Goal: Task Accomplishment & Management: Manage account settings

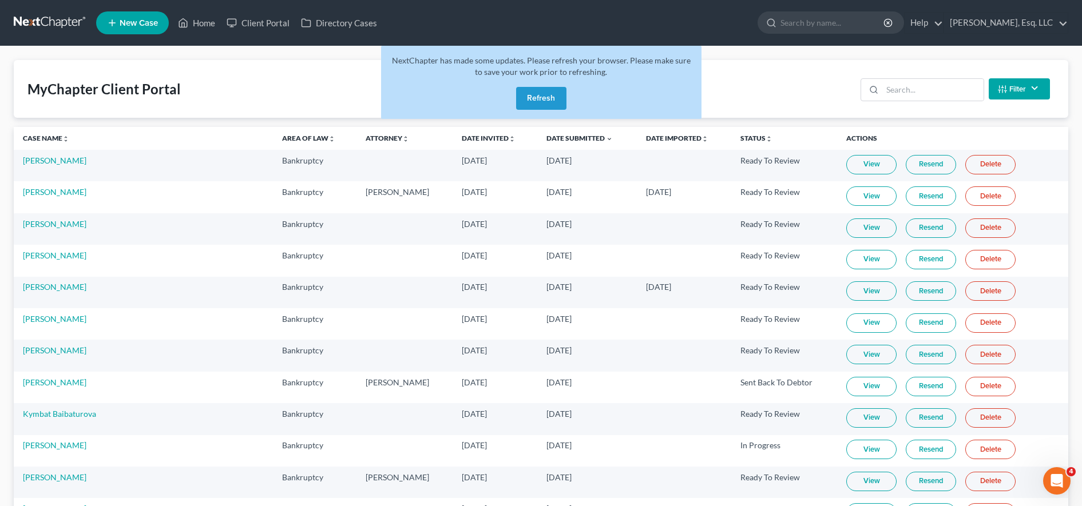
click at [544, 105] on button "Refresh" at bounding box center [541, 98] width 50 height 23
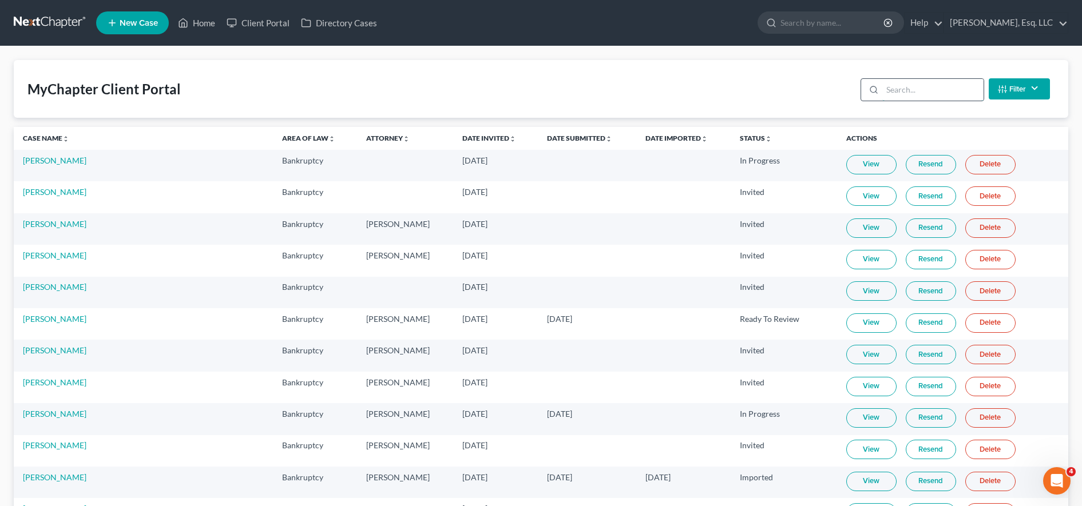
click at [913, 83] on input "search" at bounding box center [932, 90] width 101 height 22
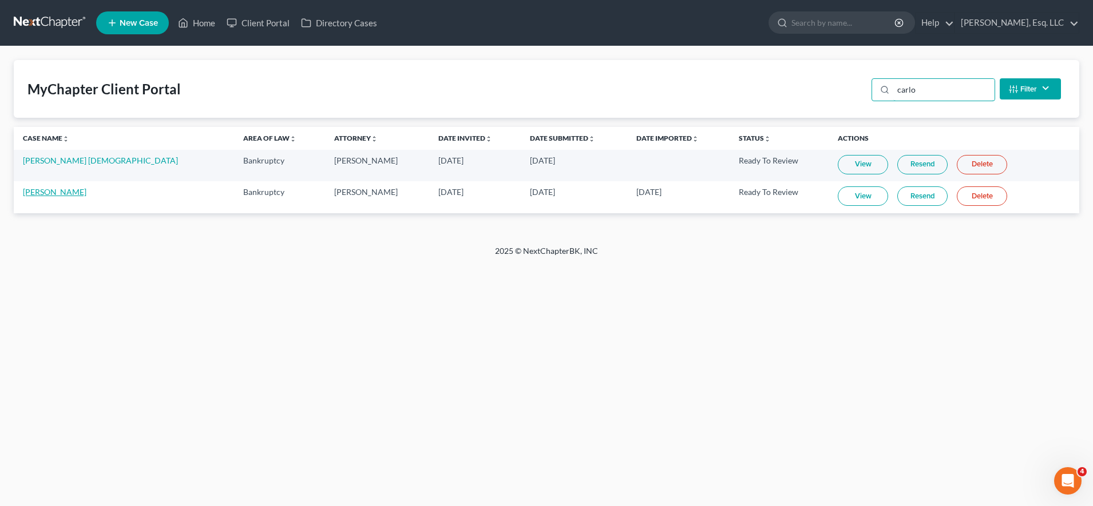
type input "carlo"
click at [46, 196] on link "[PERSON_NAME]" at bounding box center [55, 192] width 64 height 10
select select "0"
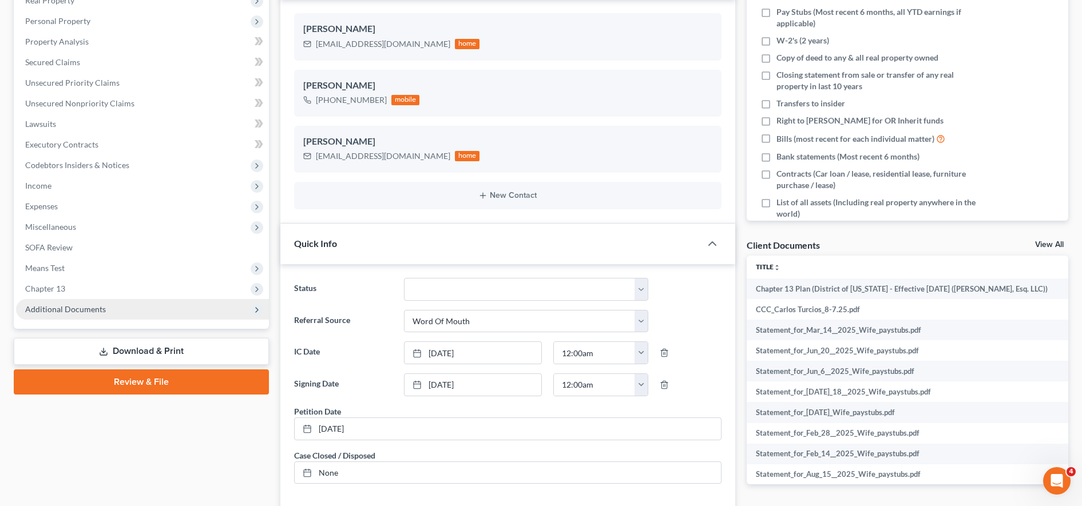
scroll to position [302, 0]
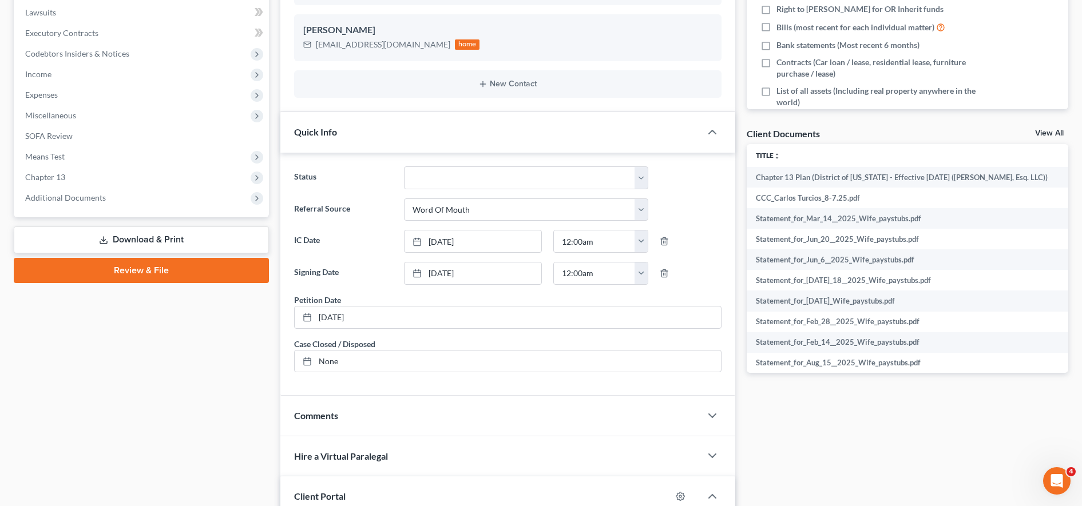
click at [196, 243] on link "Download & Print" at bounding box center [141, 240] width 255 height 27
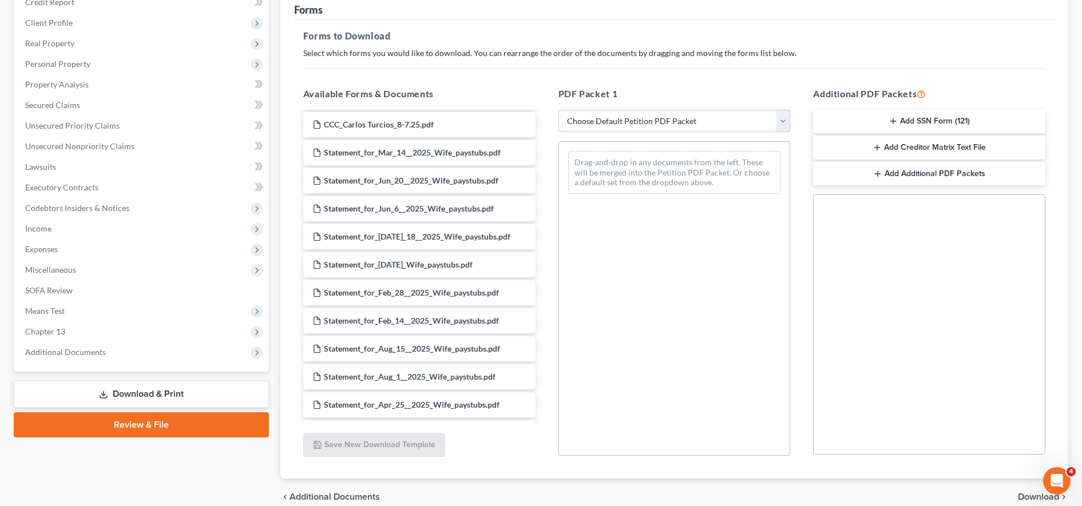
scroll to position [160, 0]
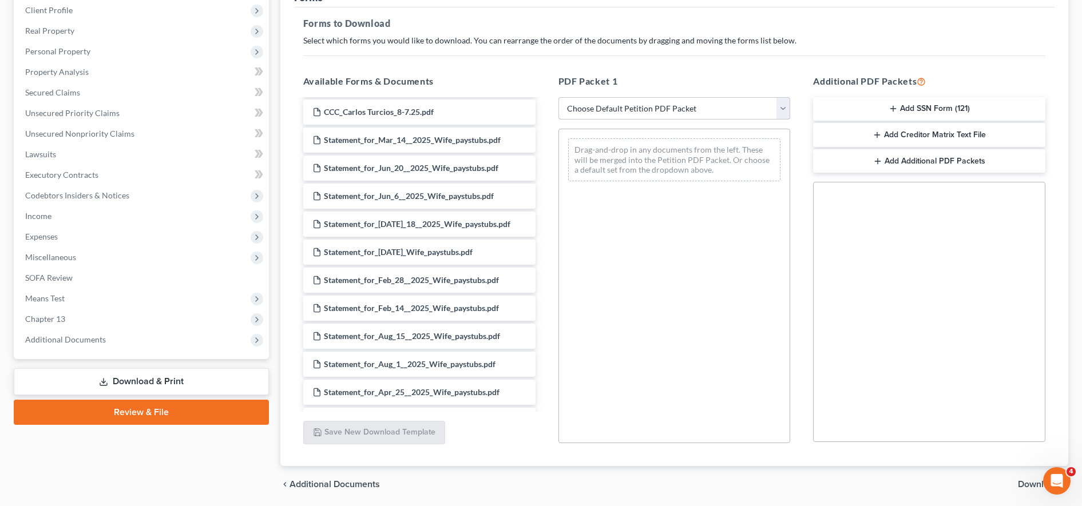
click at [617, 99] on select "Choose Default Petition PDF Packet Complete Bankruptcy Petition (all forms and …" at bounding box center [674, 108] width 232 height 23
select select "2"
click at [558, 97] on select "Choose Default Petition PDF Packet Complete Bankruptcy Petition (all forms and …" at bounding box center [674, 108] width 232 height 23
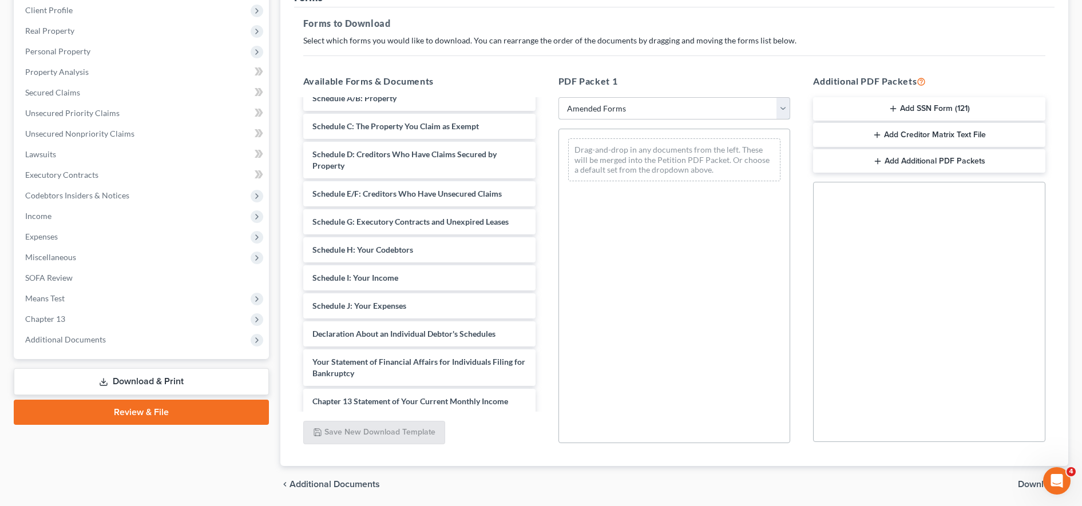
scroll to position [0, 0]
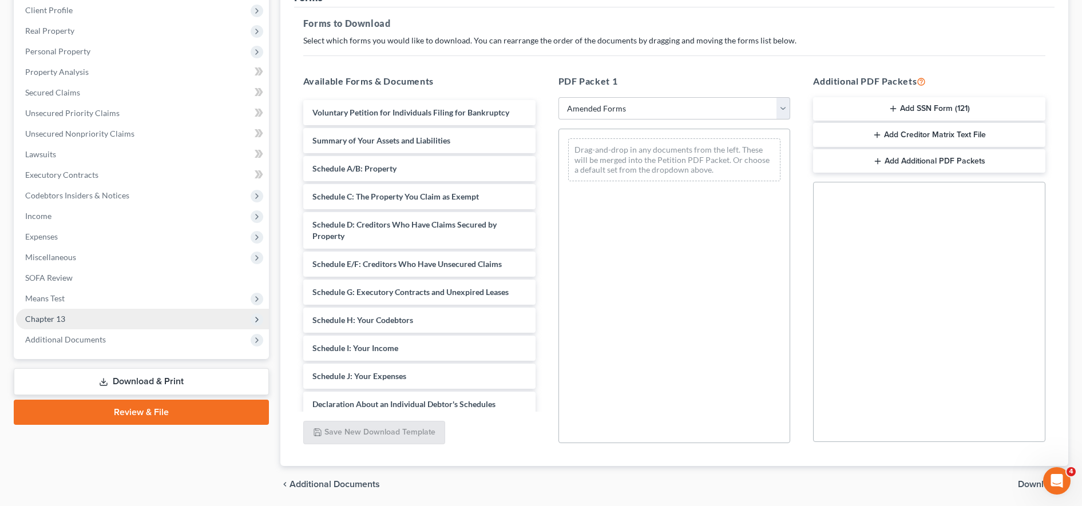
click at [121, 314] on span "Chapter 13" at bounding box center [142, 319] width 253 height 21
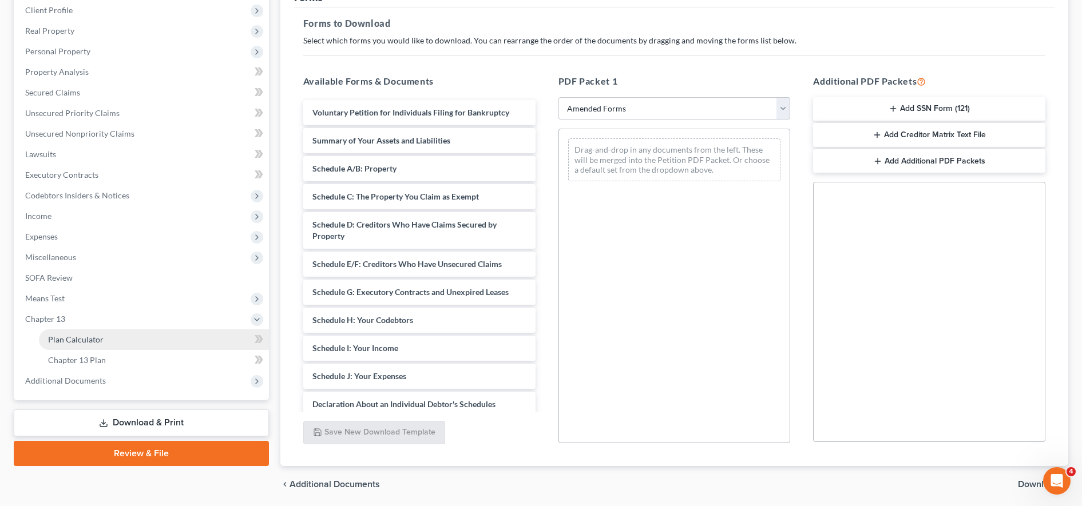
click at [123, 338] on link "Plan Calculator" at bounding box center [154, 340] width 230 height 21
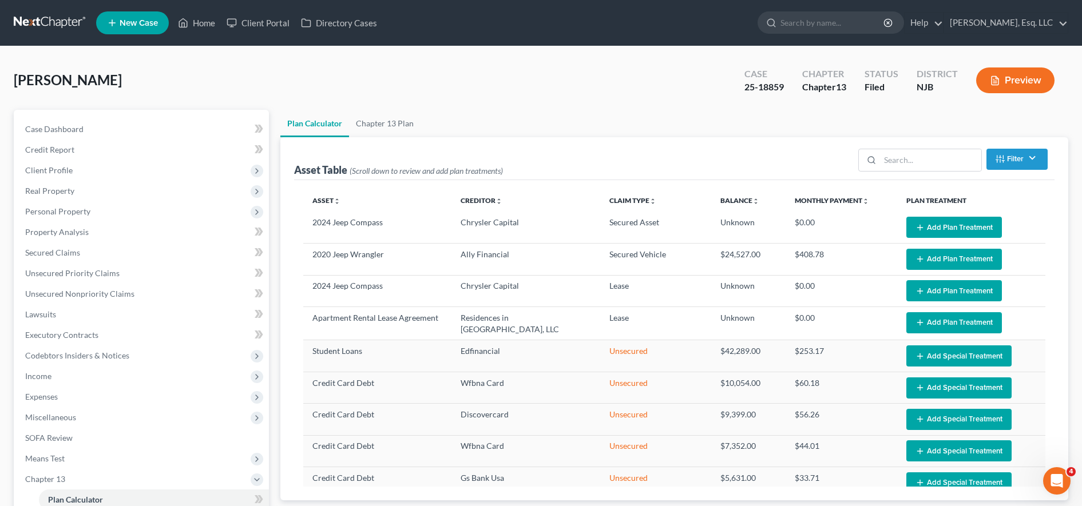
select select "59"
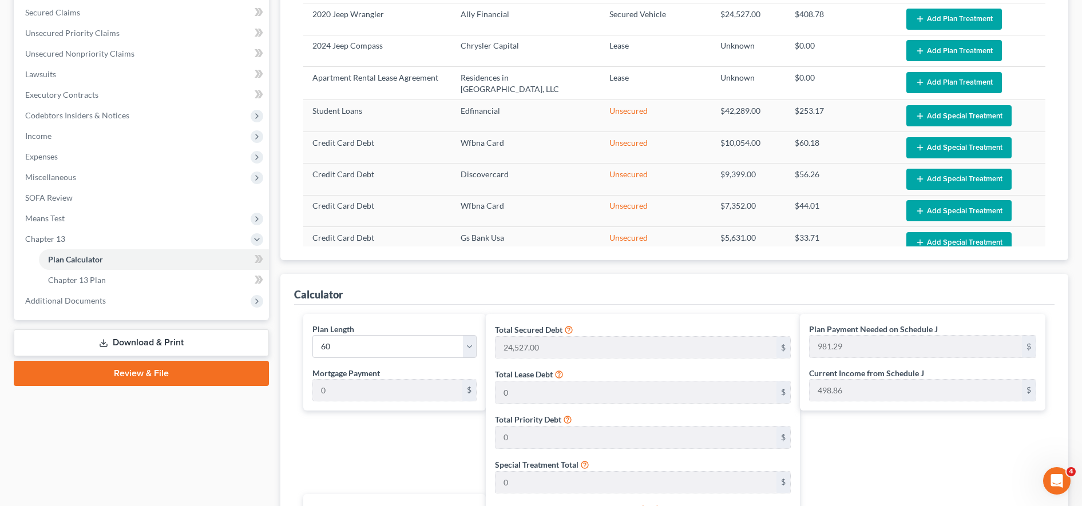
scroll to position [259, 0]
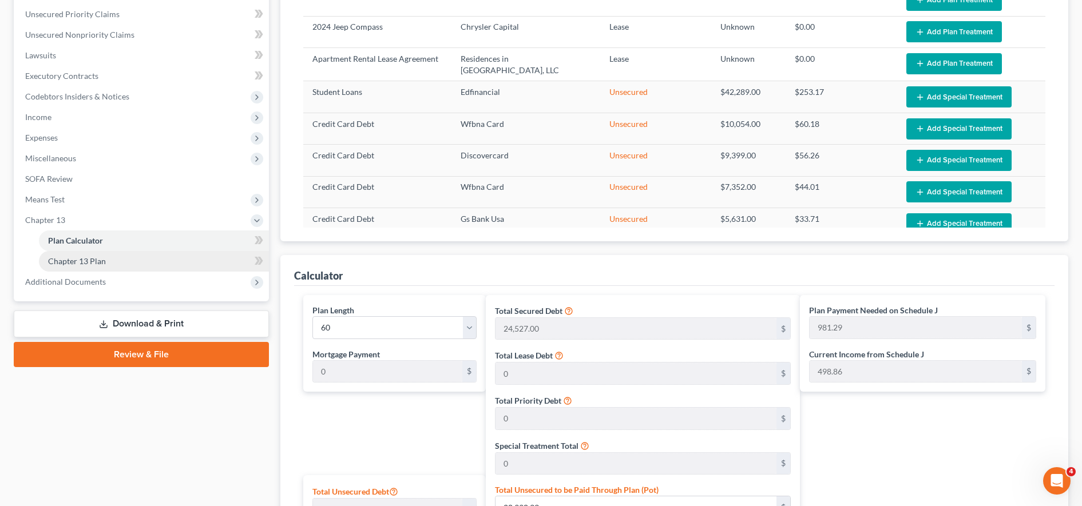
click at [157, 264] on link "Chapter 13 Plan" at bounding box center [154, 261] width 230 height 21
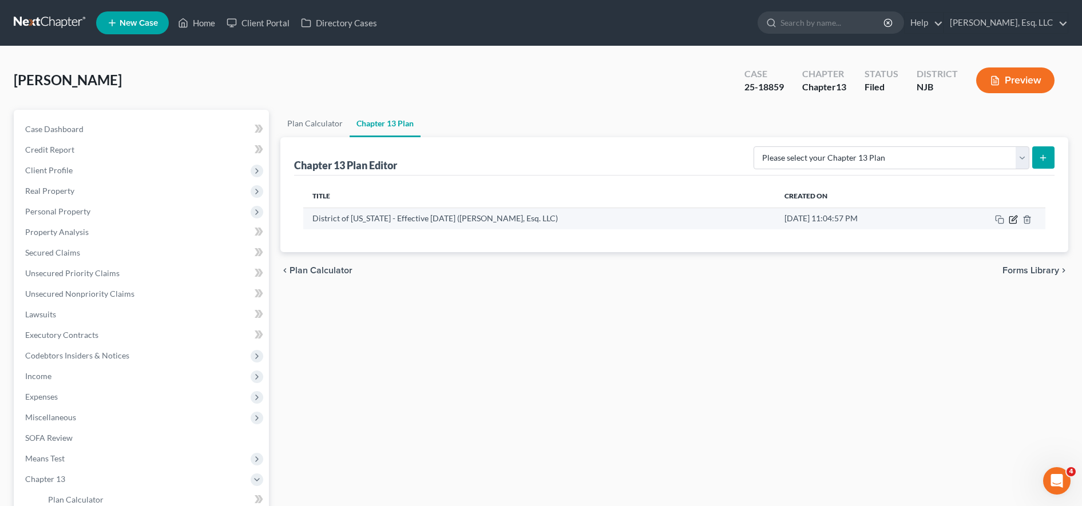
click at [1015, 217] on icon "button" at bounding box center [1014, 218] width 5 height 5
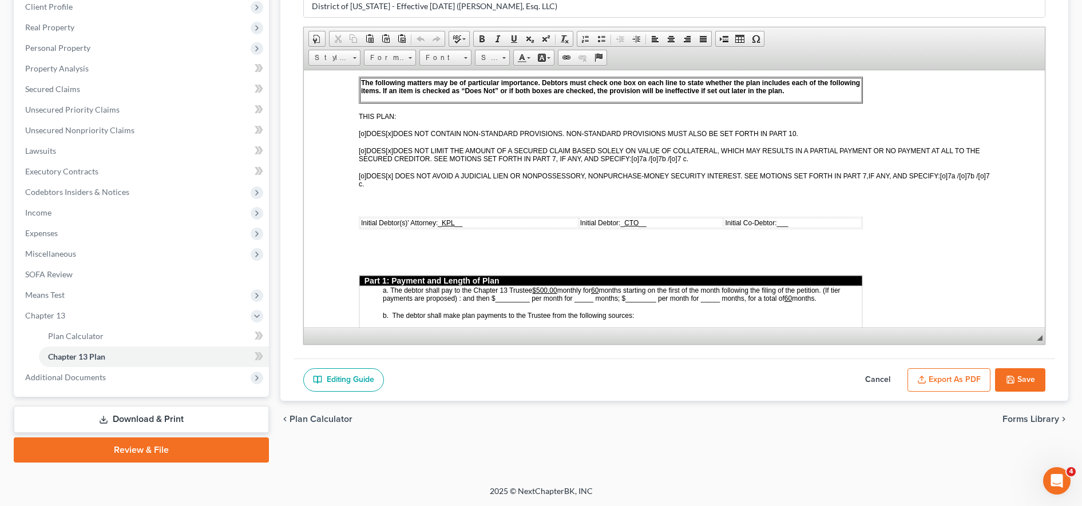
scroll to position [352, 0]
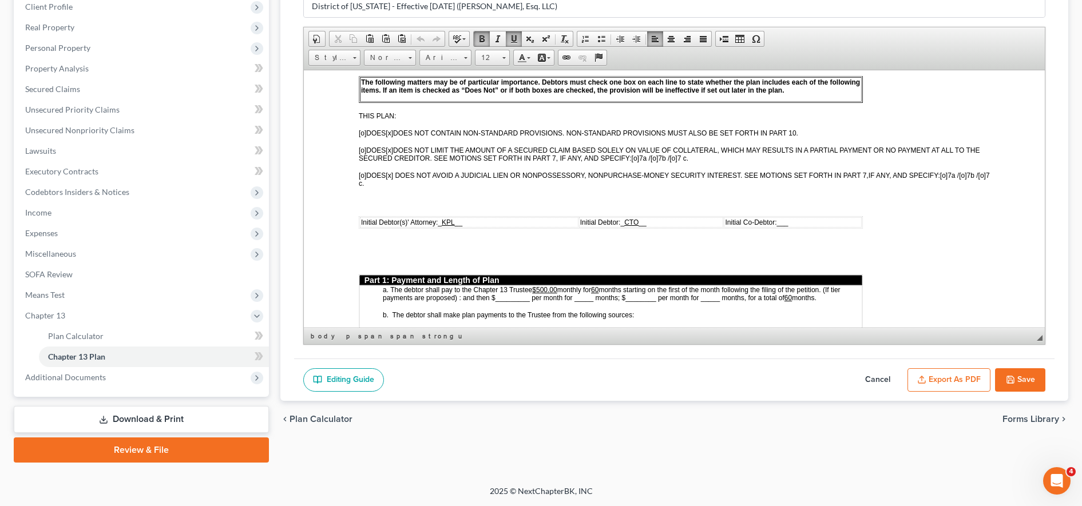
click at [621, 221] on span "_ CTO __" at bounding box center [633, 222] width 26 height 8
click at [438, 223] on span "Initial Debtor(s)' Attorney: _ KPL __" at bounding box center [410, 222] width 101 height 8
click at [937, 46] on span "Document Document Properties Clipboard/Undo Cut Copy Paste Paste as plain text …" at bounding box center [674, 40] width 732 height 19
drag, startPoint x: 447, startPoint y: 221, endPoint x: 439, endPoint y: 220, distance: 8.7
click at [439, 220] on span "Initial Debtor(s)' Attorney: /s/ _ KPL __" at bounding box center [415, 222] width 110 height 8
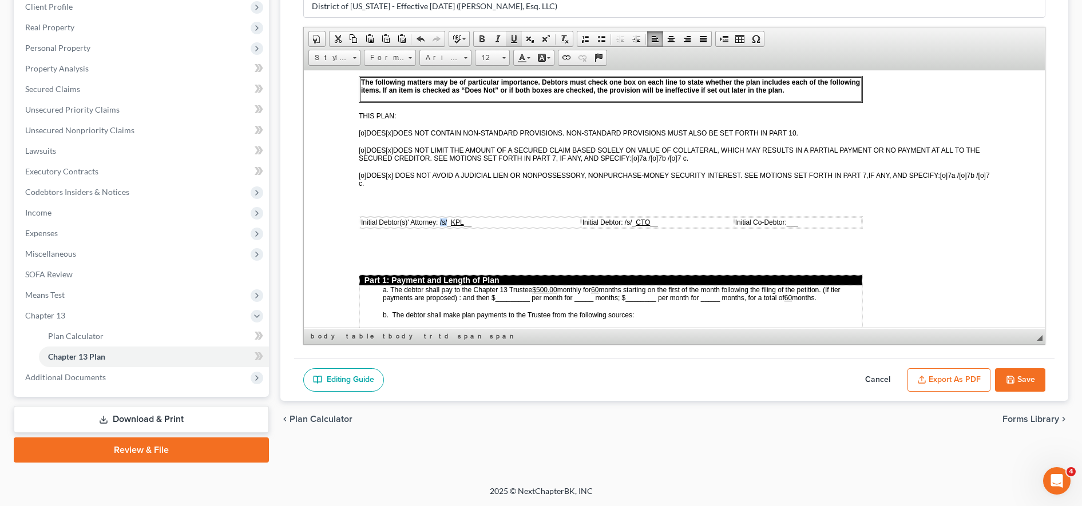
click at [517, 38] on span at bounding box center [513, 38] width 9 height 9
drag, startPoint x: 631, startPoint y: 220, endPoint x: 623, endPoint y: 220, distance: 7.5
click at [623, 220] on span "Initial Debtor: /s/ _ CTO __" at bounding box center [618, 222] width 76 height 8
click at [517, 42] on span at bounding box center [513, 38] width 9 height 9
click at [650, 258] on p at bounding box center [586, 260] width 457 height 10
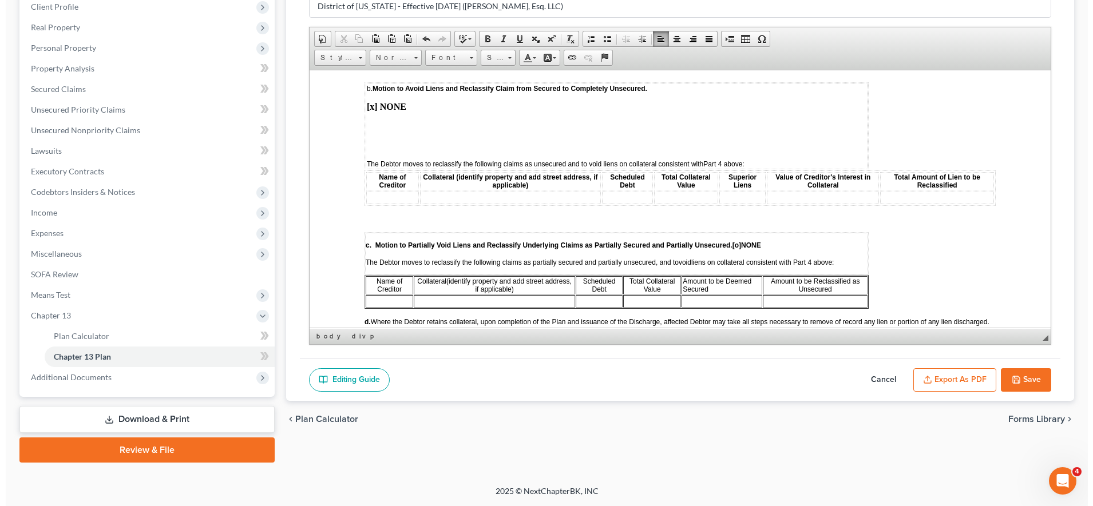
scroll to position [2264, 0]
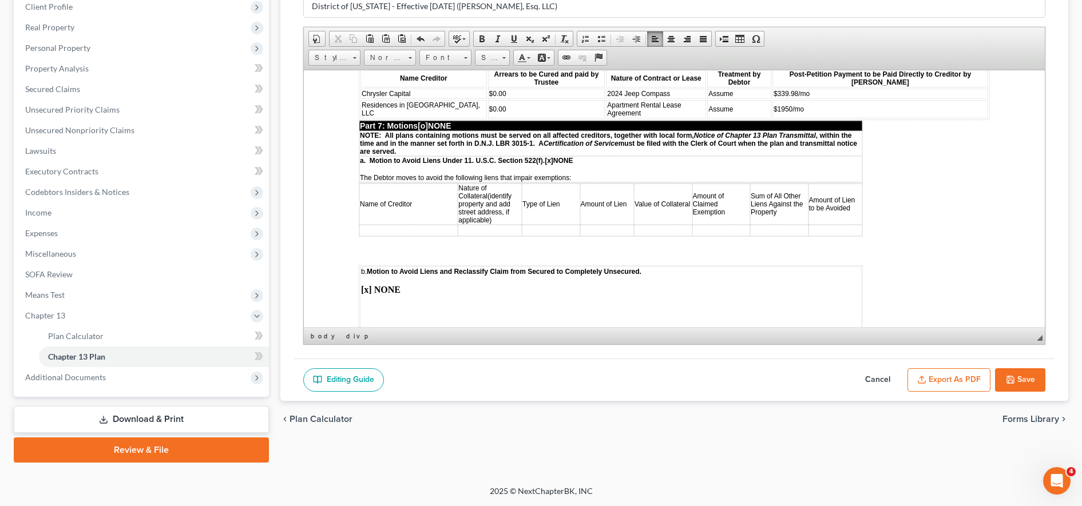
click at [951, 378] on button "Export as PDF" at bounding box center [948, 380] width 83 height 24
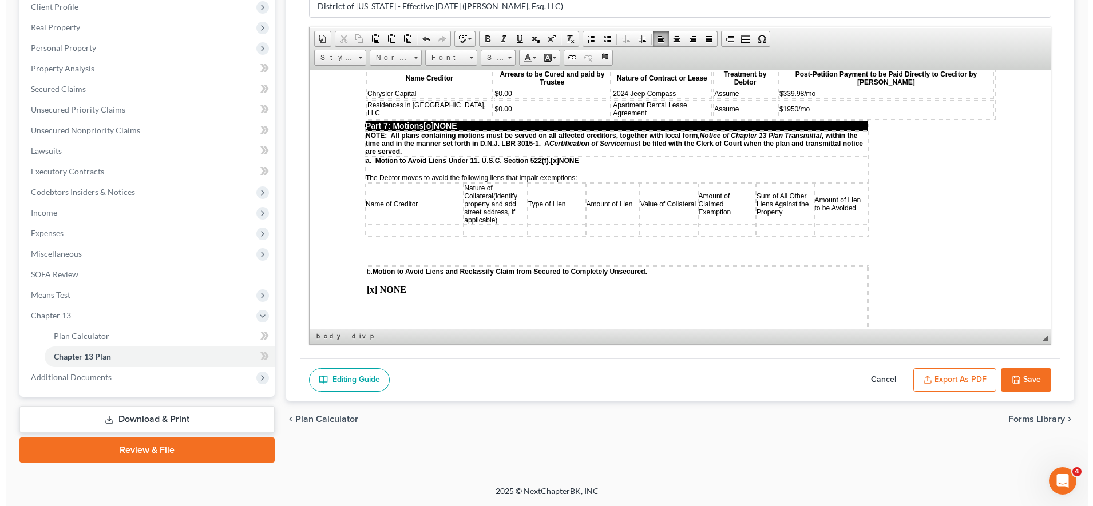
scroll to position [2256, 0]
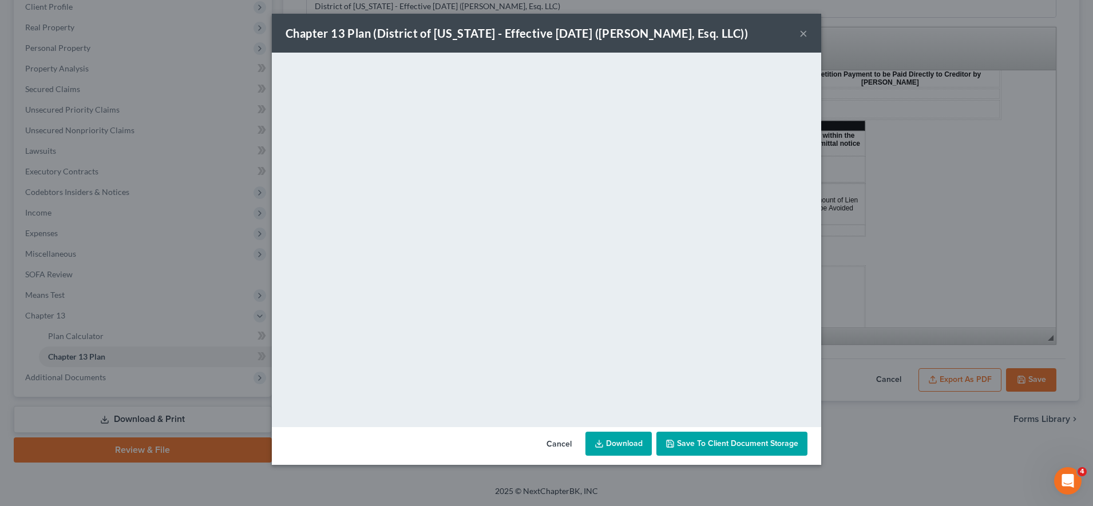
click at [702, 444] on span "Save to Client Document Storage" at bounding box center [737, 444] width 121 height 10
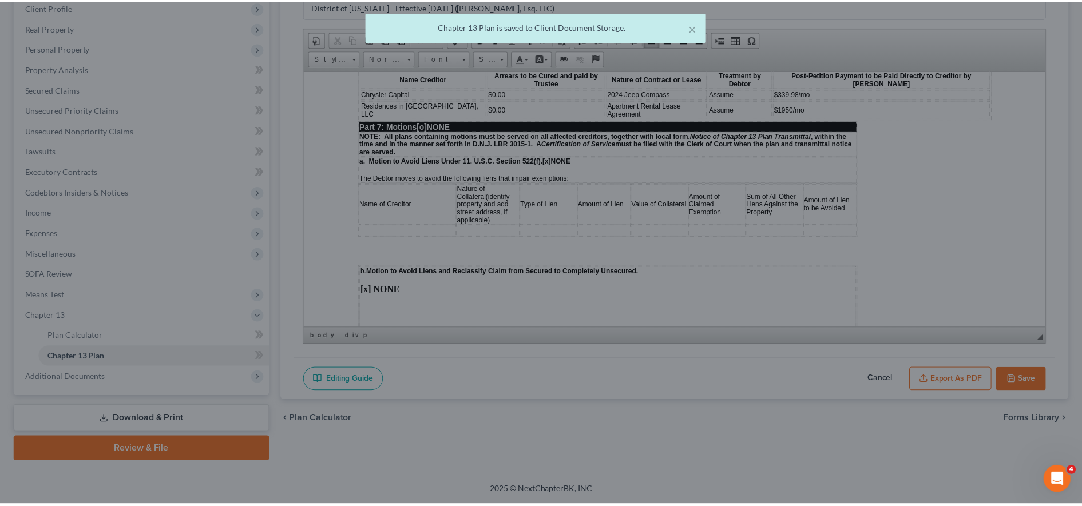
scroll to position [2264, 0]
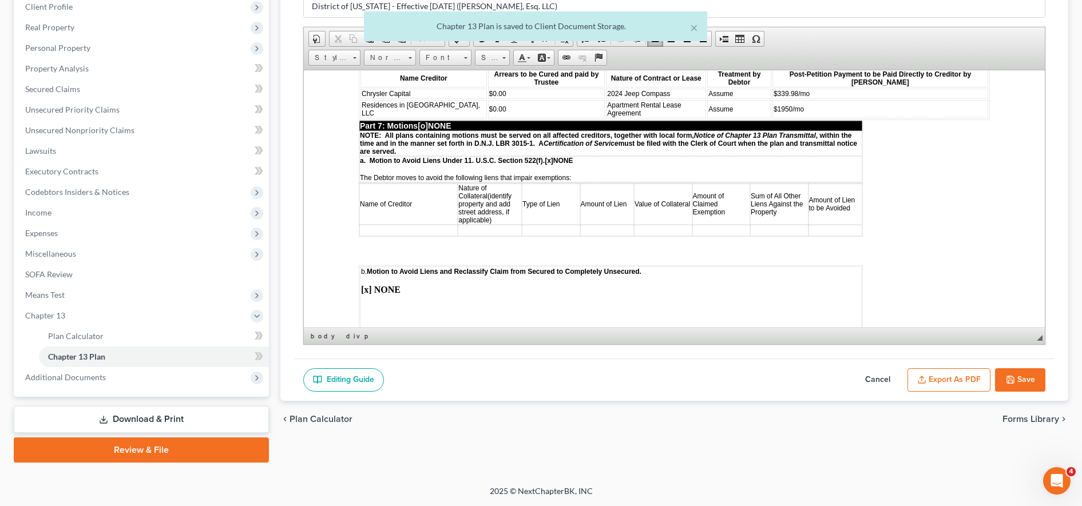
click at [958, 374] on button "Export as PDF" at bounding box center [948, 380] width 83 height 24
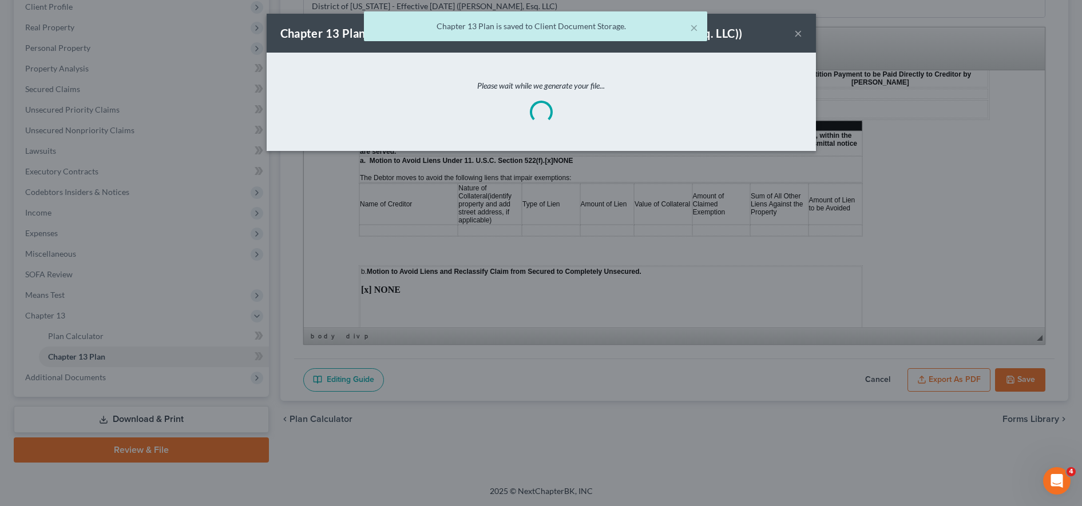
scroll to position [2256, 0]
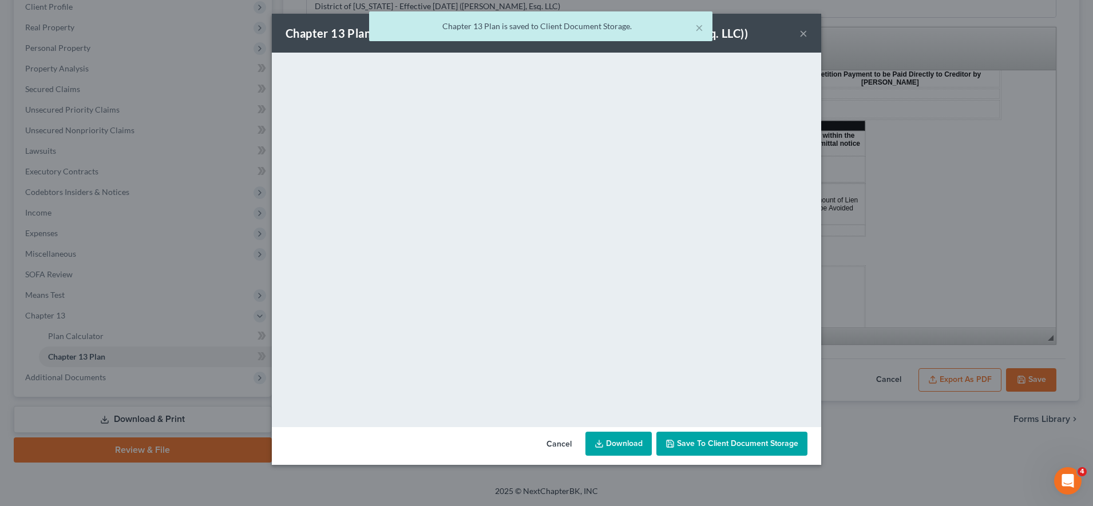
click at [627, 437] on link "Download" at bounding box center [618, 444] width 66 height 24
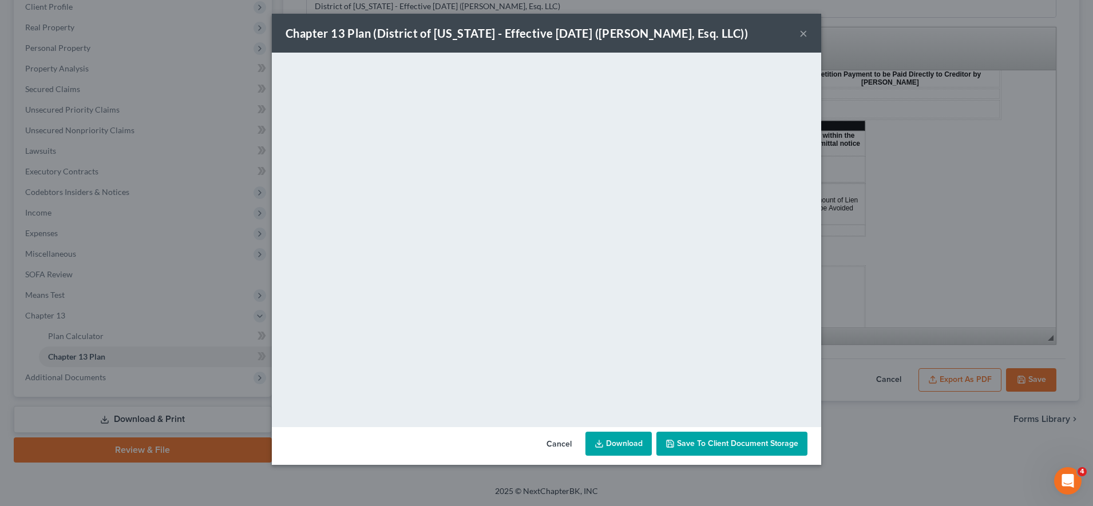
click at [801, 29] on button "×" at bounding box center [803, 33] width 8 height 14
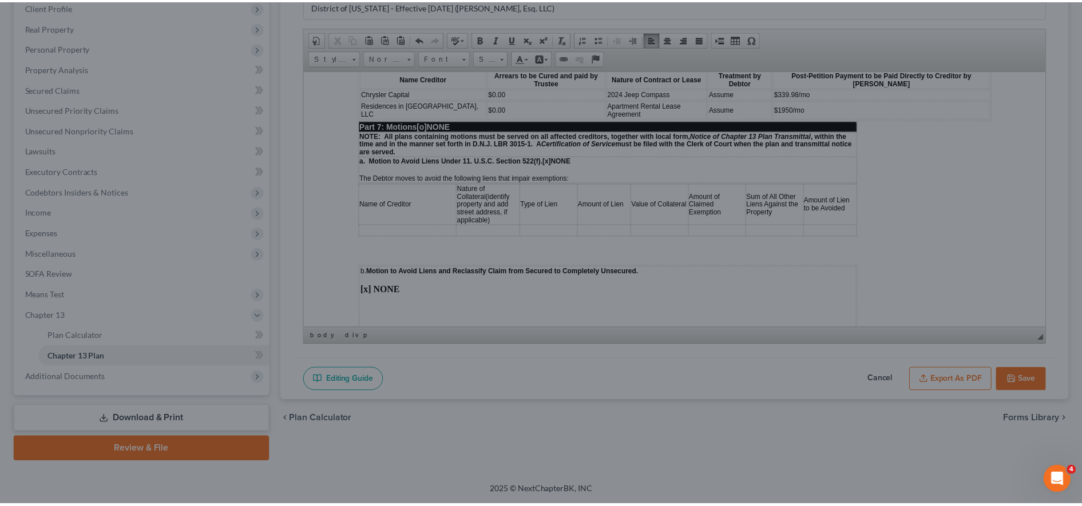
scroll to position [2264, 0]
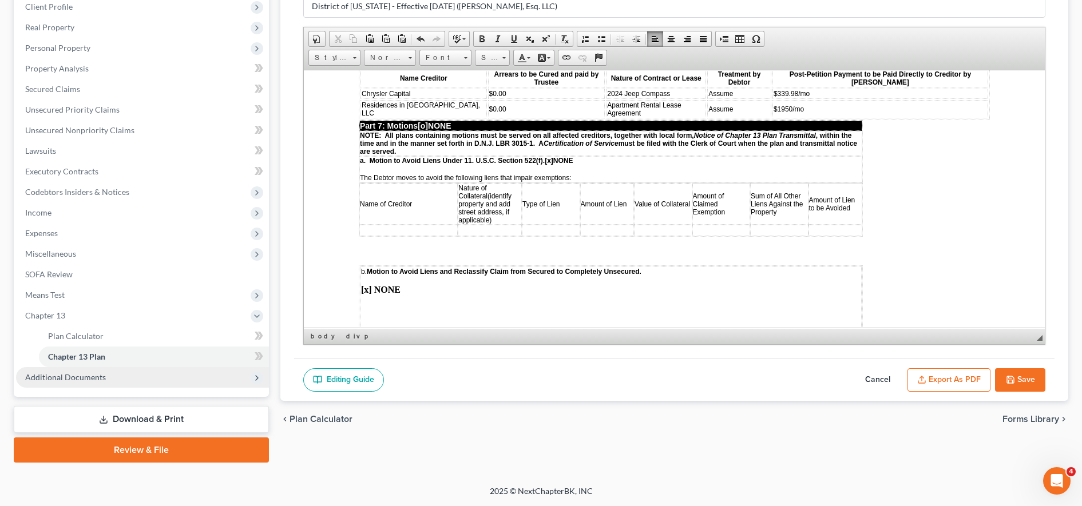
click at [141, 386] on span "Additional Documents" at bounding box center [142, 377] width 253 height 21
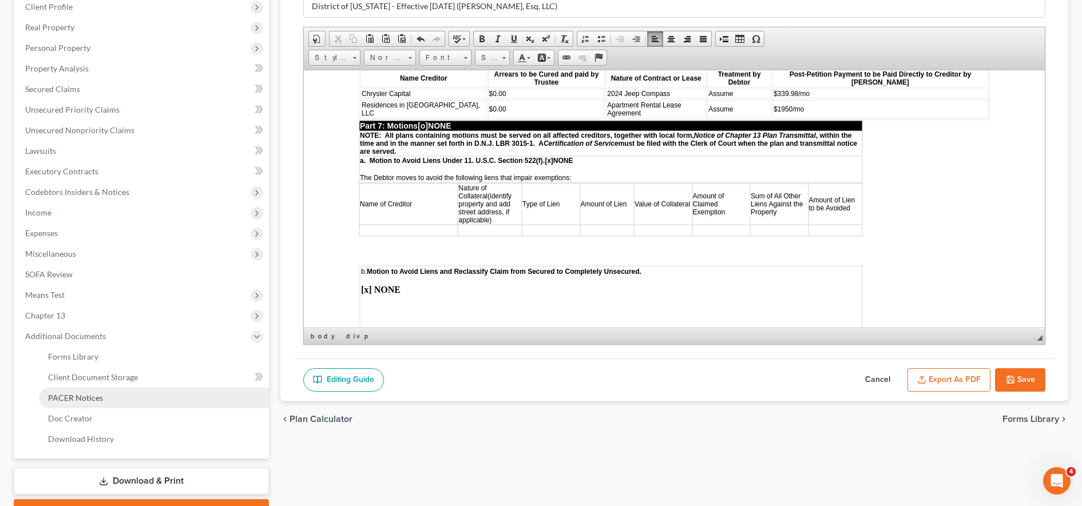
click at [109, 395] on link "PACER Notices" at bounding box center [154, 398] width 230 height 21
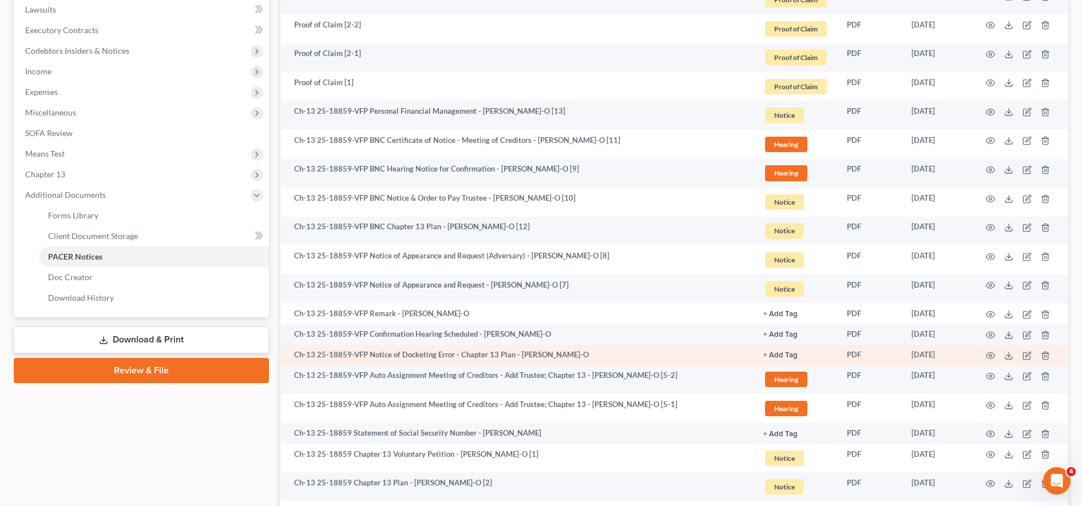
scroll to position [306, 0]
click at [1009, 353] on line at bounding box center [1009, 354] width 0 height 5
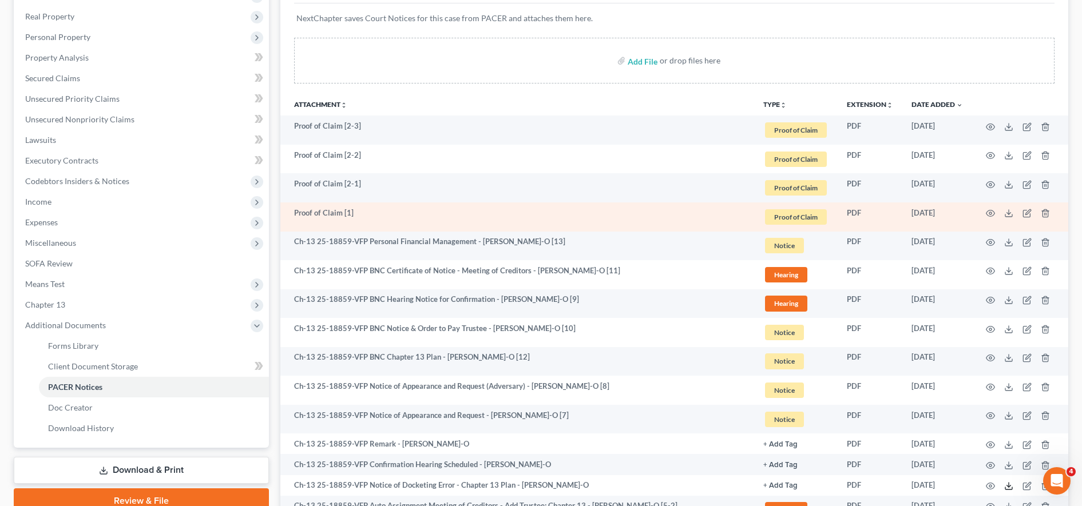
scroll to position [68, 0]
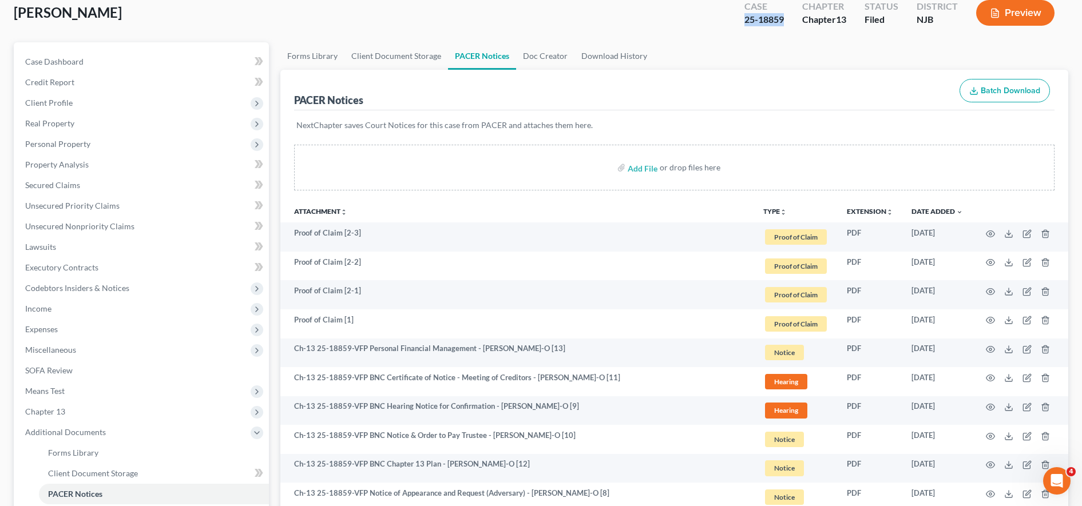
drag, startPoint x: 742, startPoint y: 14, endPoint x: 785, endPoint y: 17, distance: 43.0
click at [785, 17] on div "Case 25-18859" at bounding box center [764, 14] width 58 height 34
copy div "25-18859"
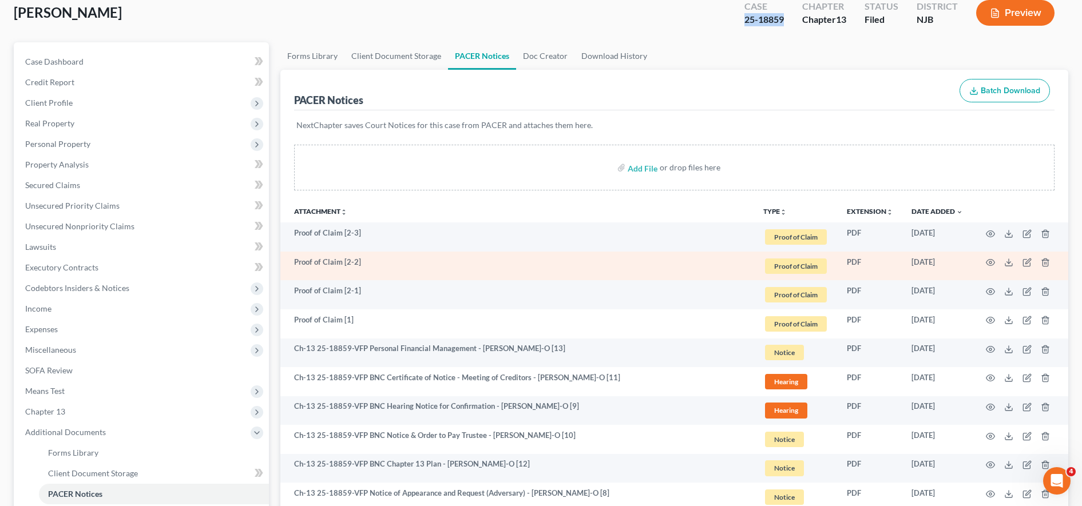
scroll to position [418, 0]
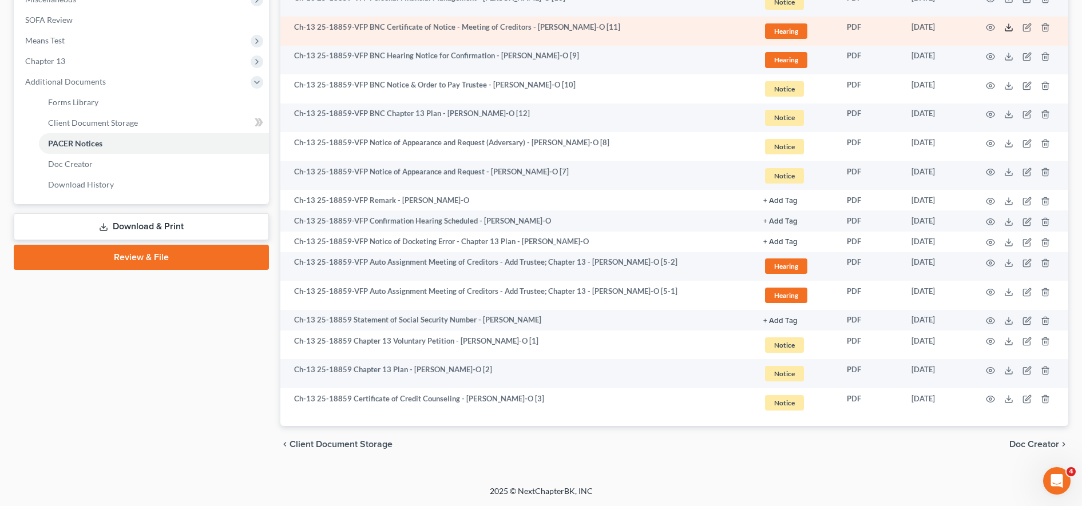
click at [1011, 29] on icon at bounding box center [1008, 27] width 9 height 9
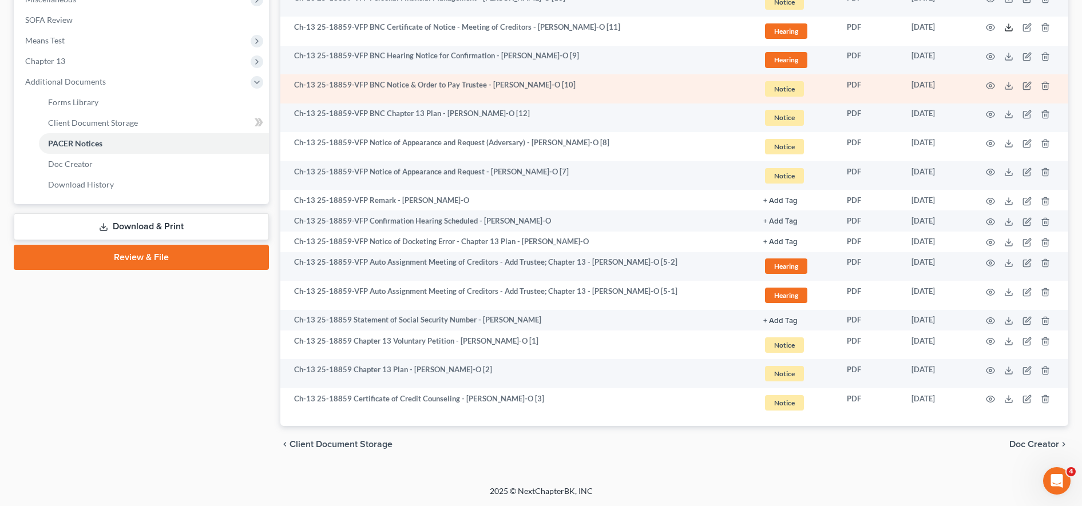
scroll to position [0, 0]
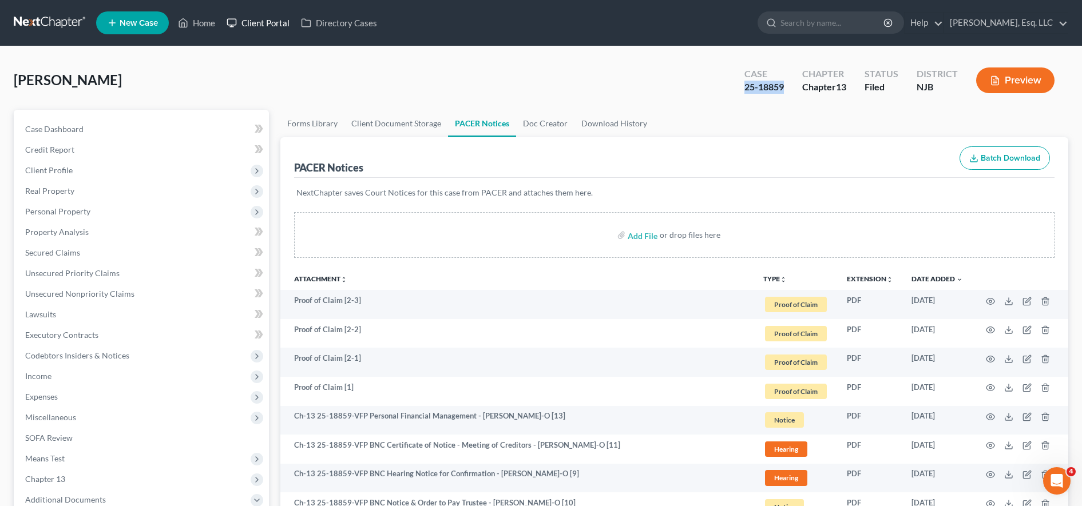
click at [279, 33] on link "Client Portal" at bounding box center [258, 23] width 74 height 21
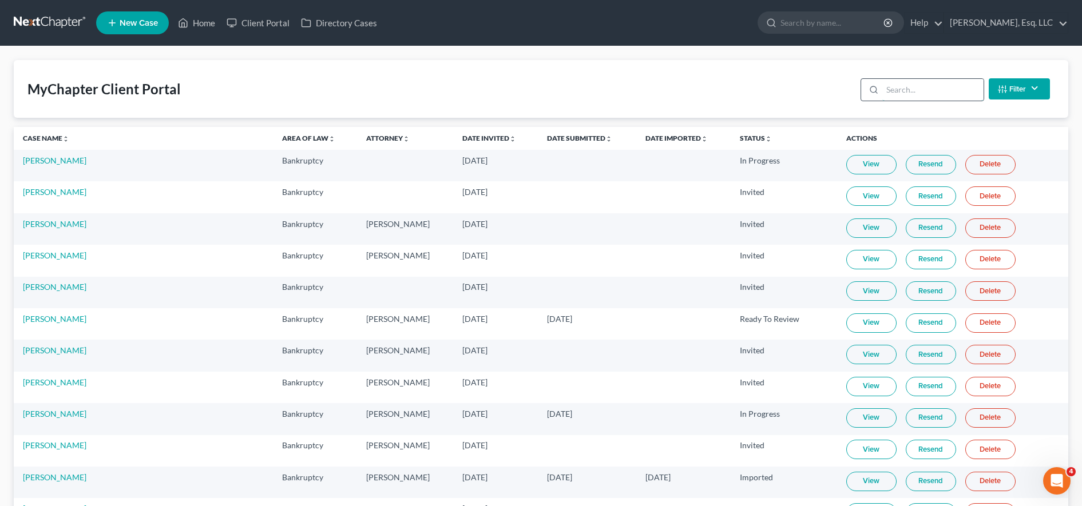
click at [890, 88] on input "search" at bounding box center [932, 90] width 101 height 22
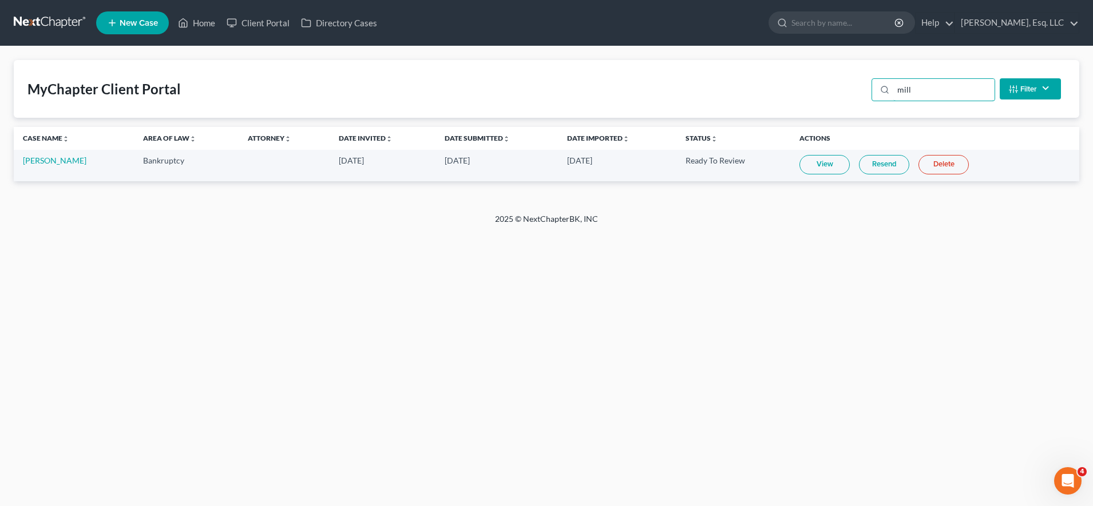
type input "mill"
click at [832, 162] on link "View" at bounding box center [824, 164] width 50 height 19
click at [39, 154] on td "[PERSON_NAME]" at bounding box center [74, 165] width 120 height 31
click at [39, 157] on link "[PERSON_NAME]" at bounding box center [55, 161] width 64 height 10
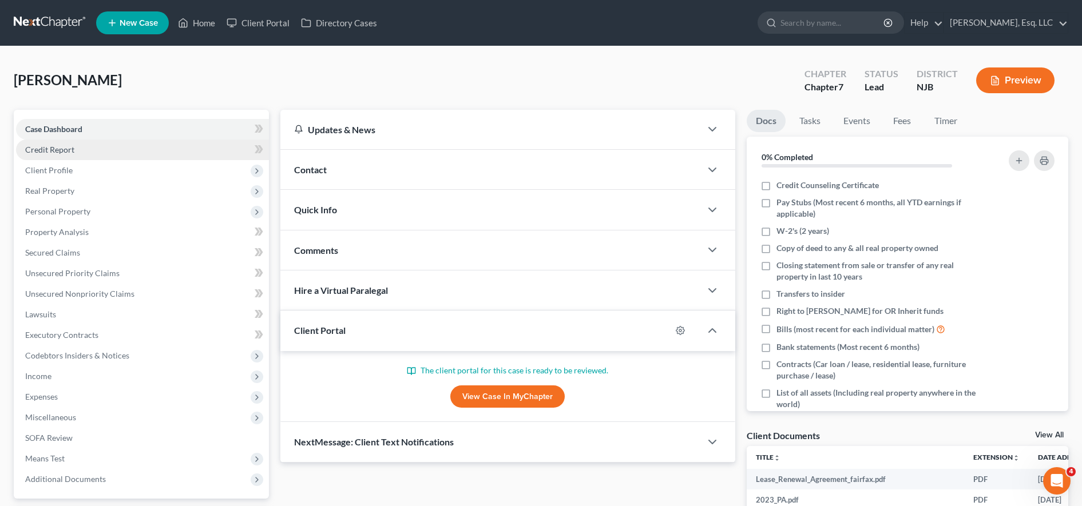
click at [114, 150] on link "Credit Report" at bounding box center [142, 150] width 253 height 21
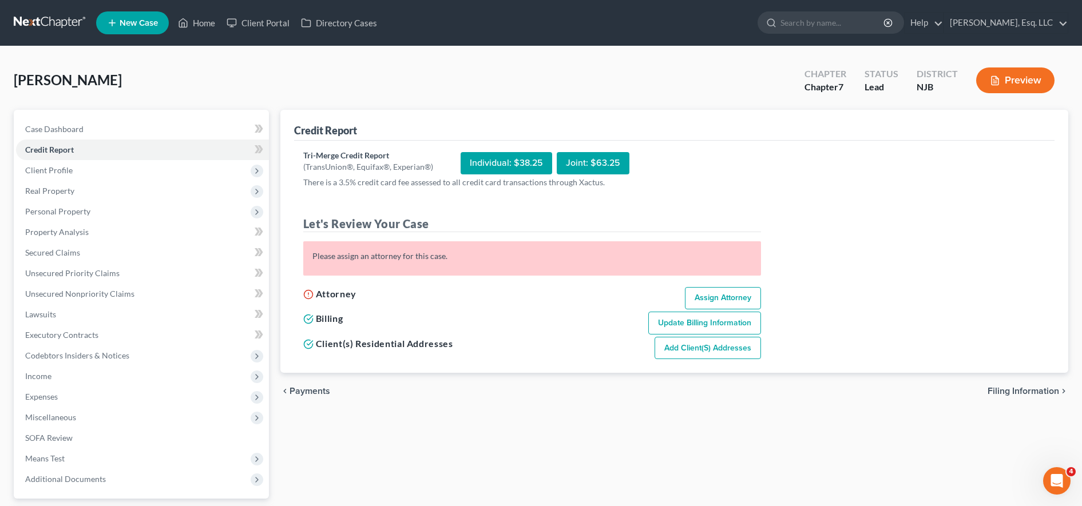
click at [738, 302] on link "Assign Attorney" at bounding box center [723, 298] width 76 height 23
select select "1"
select select "0"
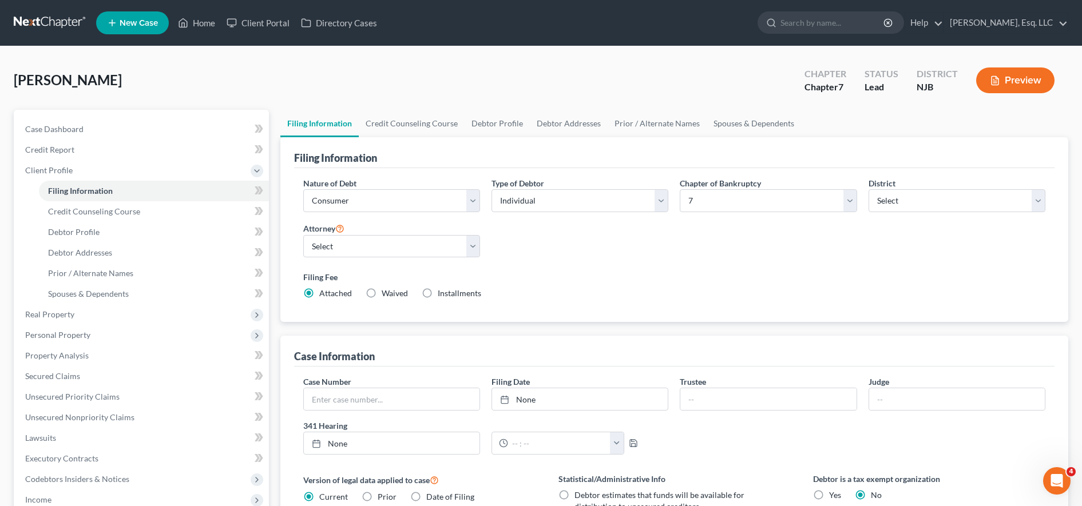
click at [388, 259] on div "Attorney Select [PERSON_NAME] - NJB [PERSON_NAME] - NJB" at bounding box center [392, 244] width 188 height 46
click at [378, 248] on select "Select [PERSON_NAME] - NJB [PERSON_NAME] - NJB" at bounding box center [391, 246] width 177 height 23
select select "0"
click at [303, 235] on select "Select [PERSON_NAME] - NJB [PERSON_NAME] - NJB" at bounding box center [391, 246] width 177 height 23
click at [181, 233] on link "Debtor Profile" at bounding box center [154, 232] width 230 height 21
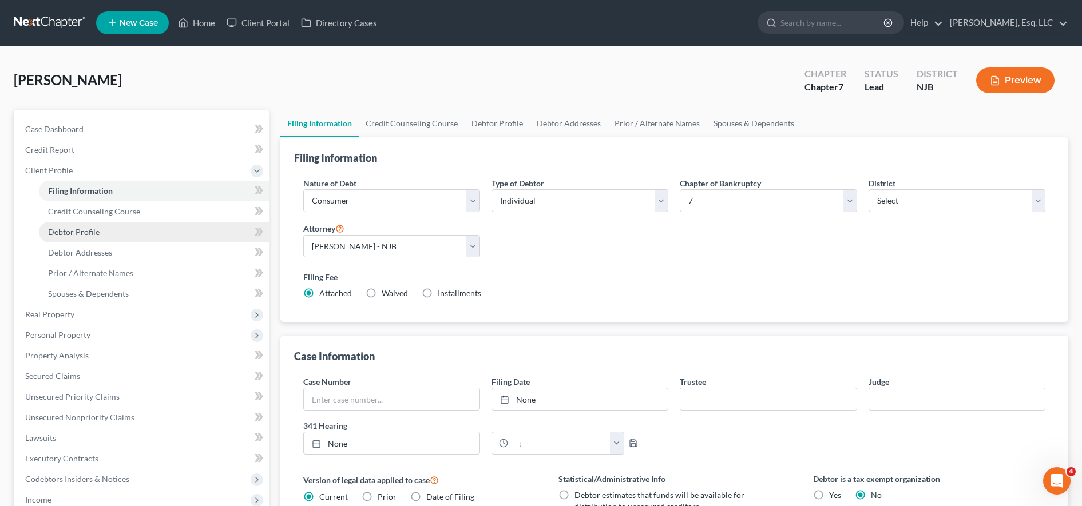
select select "0"
select select "1"
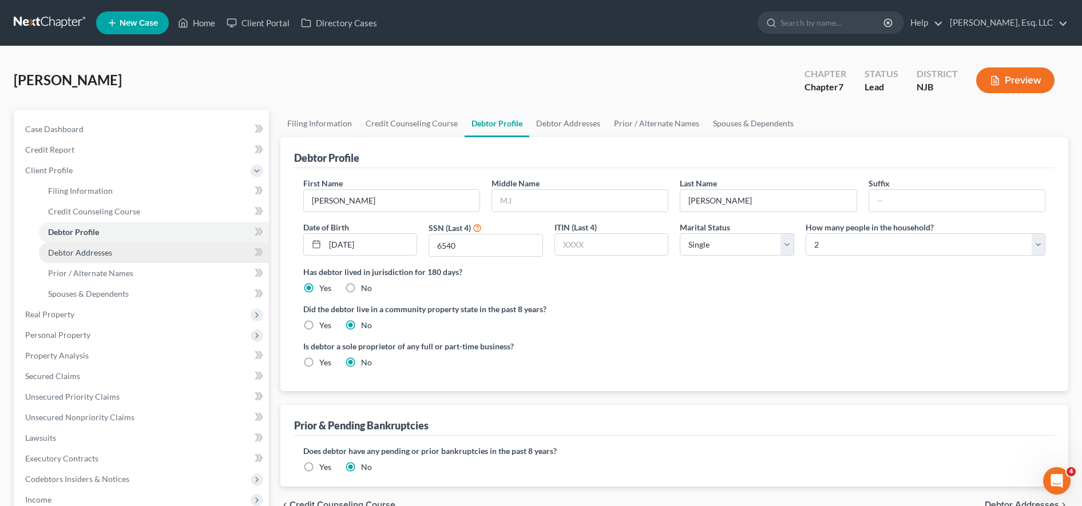
click at [141, 253] on link "Debtor Addresses" at bounding box center [154, 253] width 230 height 21
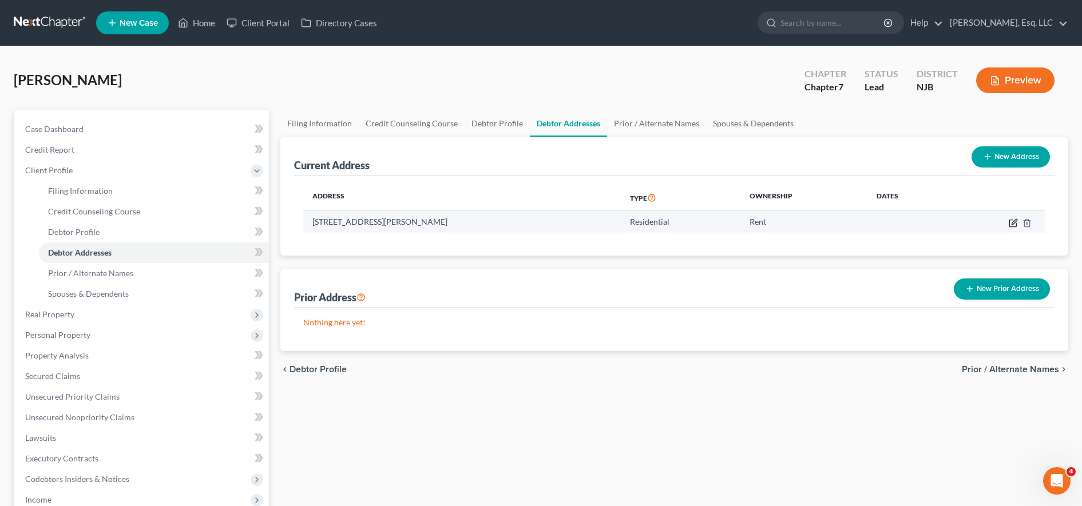
click at [1009, 223] on icon "button" at bounding box center [1012, 223] width 7 height 7
select select "33"
select select "7"
select select "0"
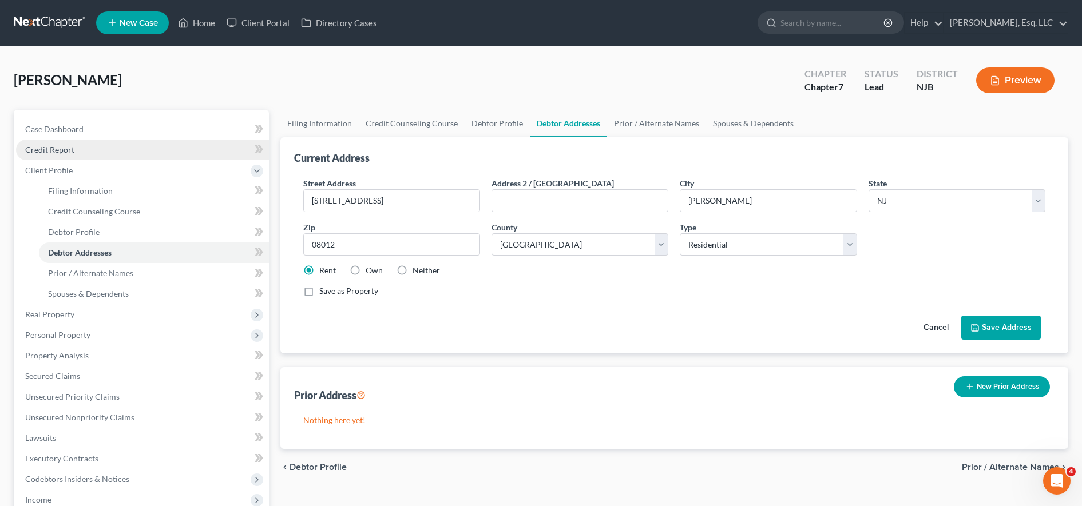
click at [151, 152] on link "Credit Report" at bounding box center [142, 150] width 253 height 21
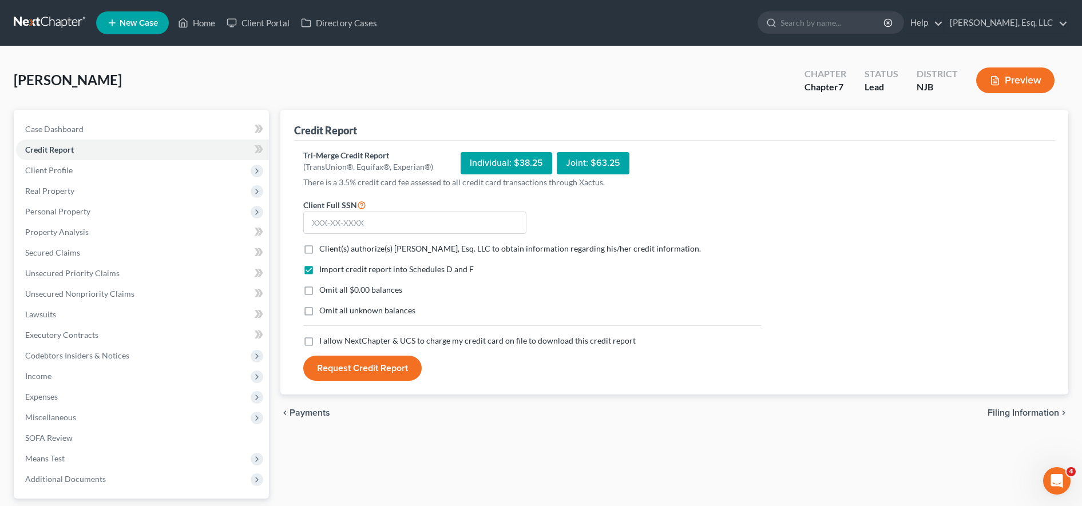
click at [319, 247] on label "Client(s) authorize(s) [PERSON_NAME], Esq. LLC to obtain information regarding …" at bounding box center [510, 248] width 382 height 11
click at [324, 247] on input "Client(s) authorize(s) [PERSON_NAME], Esq. LLC to obtain information regarding …" at bounding box center [327, 246] width 7 height 7
checkbox input "true"
click at [319, 288] on label "Omit all $0.00 balances" at bounding box center [360, 289] width 83 height 11
click at [324, 288] on input "Omit all $0.00 balances" at bounding box center [327, 287] width 7 height 7
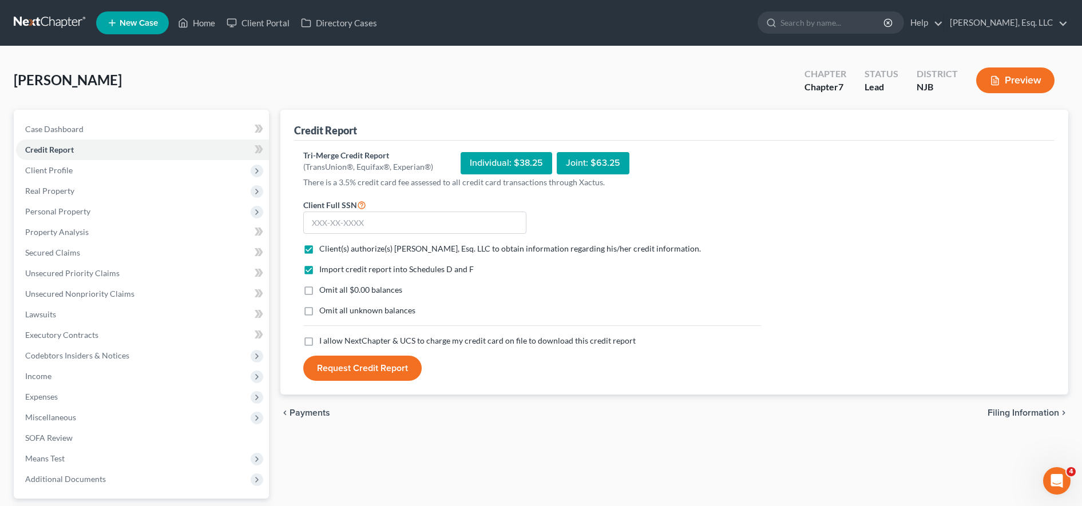
checkbox input "true"
click at [319, 341] on label "I allow NextChapter & UCS to charge my credit card on file to download this cre…" at bounding box center [477, 340] width 316 height 11
click at [324, 341] on input "I allow NextChapter & UCS to charge my credit card on file to download this cre…" at bounding box center [327, 338] width 7 height 7
checkbox input "true"
click at [361, 236] on form "Client Full SSN * Client(s) authorize(s) [PERSON_NAME], Esq. LLC to obtain info…" at bounding box center [532, 290] width 469 height 184
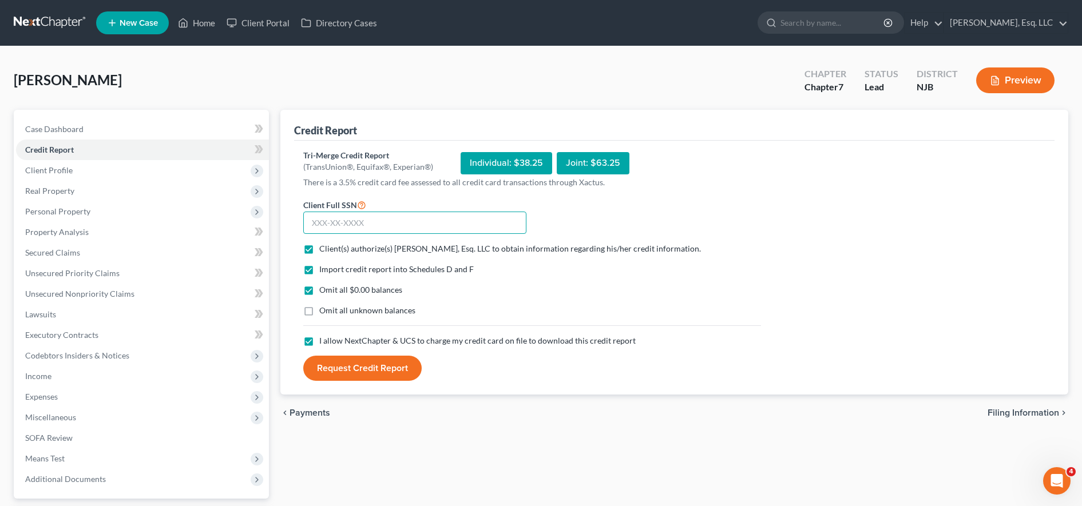
click at [350, 223] on input "text" at bounding box center [414, 223] width 223 height 23
type input "191-74-6540"
drag, startPoint x: 404, startPoint y: 229, endPoint x: 266, endPoint y: 211, distance: 139.1
click at [266, 211] on div "Petition Navigation Case Dashboard Payments Invoices Payments Payments Credit R…" at bounding box center [541, 337] width 1066 height 455
click at [151, 164] on span "Client Profile" at bounding box center [142, 170] width 253 height 21
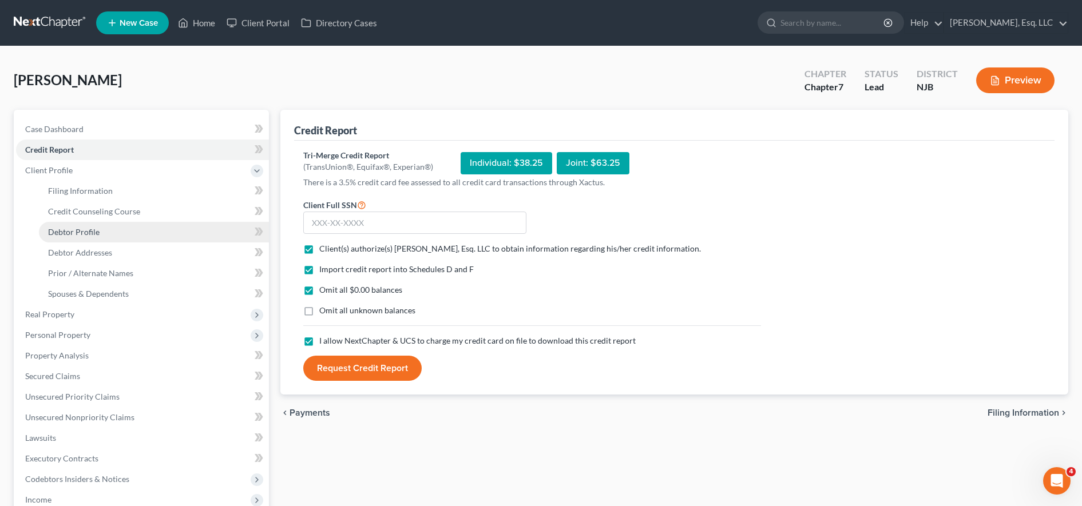
click at [150, 230] on link "Debtor Profile" at bounding box center [154, 232] width 230 height 21
select select "0"
select select "1"
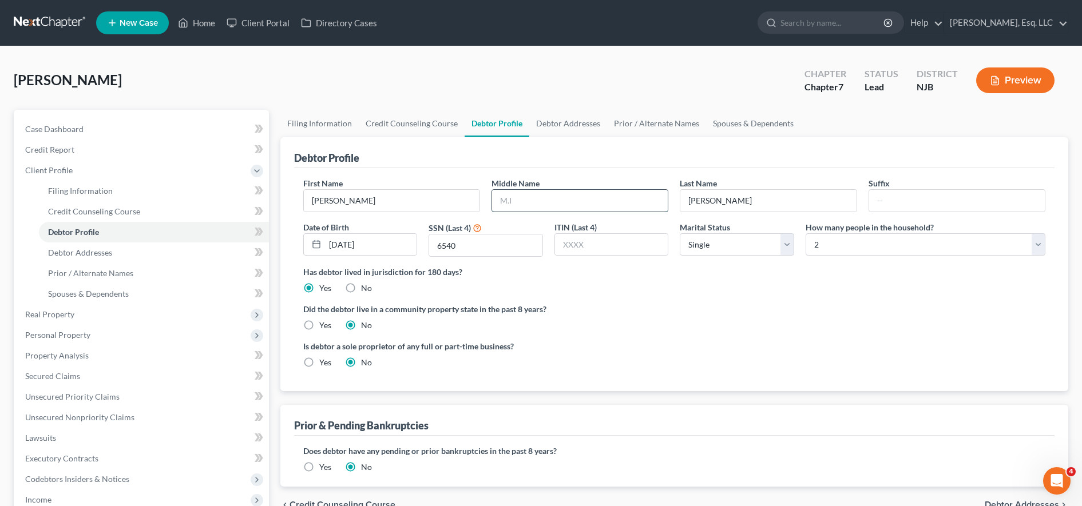
click at [542, 200] on input "text" at bounding box center [580, 201] width 176 height 22
type input "[PERSON_NAME]"
click at [173, 204] on link "Credit Counseling Course" at bounding box center [154, 211] width 230 height 21
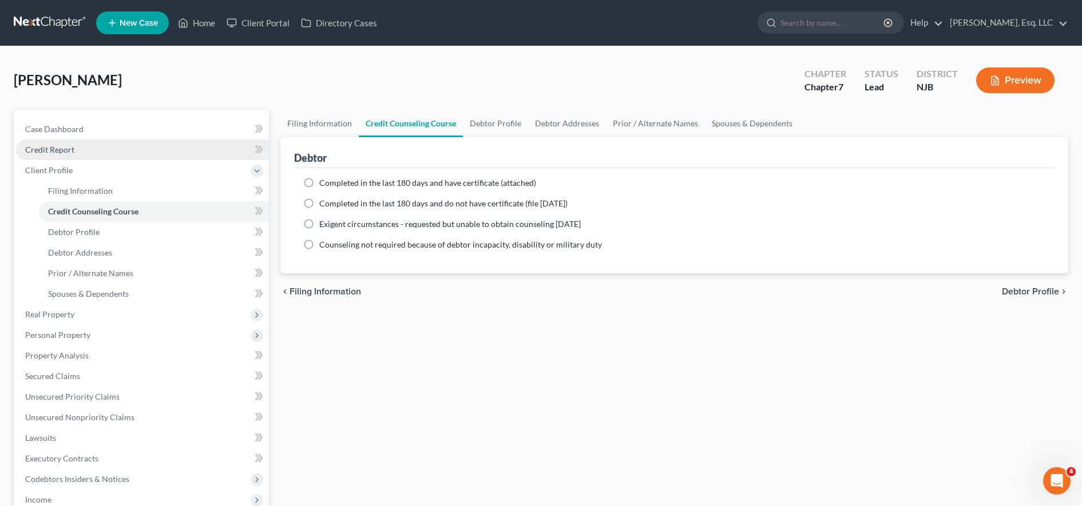
click at [147, 149] on link "Credit Report" at bounding box center [142, 150] width 253 height 21
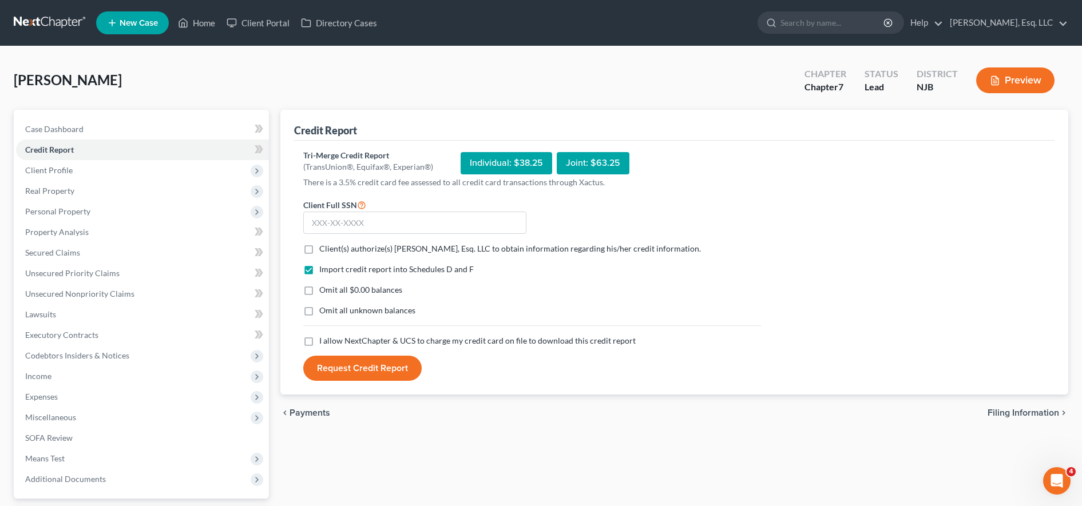
click at [319, 247] on label "Client(s) authorize(s) [PERSON_NAME], Esq. LLC to obtain information regarding …" at bounding box center [510, 248] width 382 height 11
click at [324, 247] on input "Client(s) authorize(s) [PERSON_NAME], Esq. LLC to obtain information regarding …" at bounding box center [327, 246] width 7 height 7
checkbox input "true"
click at [319, 290] on label "Omit all $0.00 balances" at bounding box center [360, 289] width 83 height 11
click at [324, 290] on input "Omit all $0.00 balances" at bounding box center [327, 287] width 7 height 7
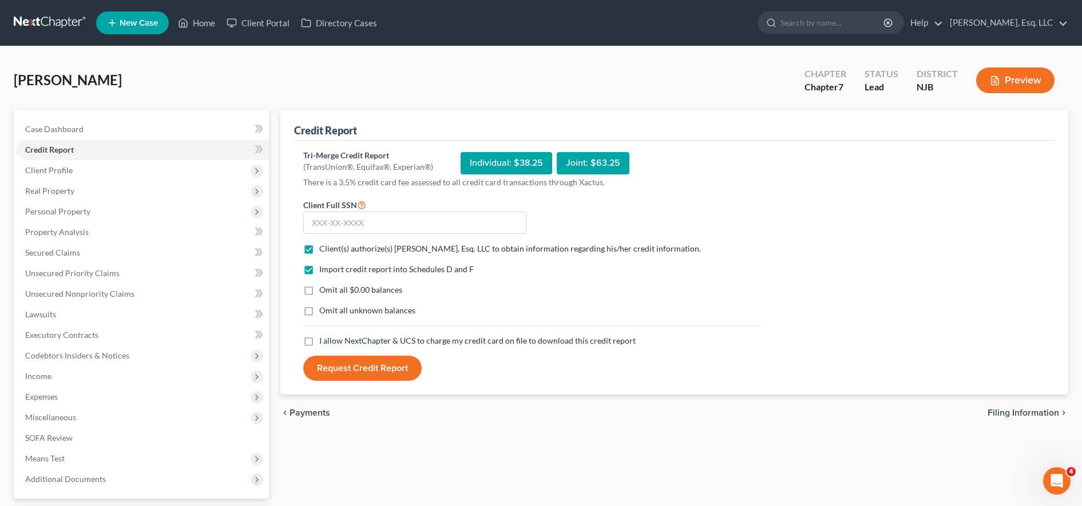
checkbox input "true"
click at [319, 343] on label "I allow NextChapter & UCS to charge my credit card on file to download this cre…" at bounding box center [477, 340] width 316 height 11
click at [324, 343] on input "I allow NextChapter & UCS to charge my credit card on file to download this cre…" at bounding box center [327, 338] width 7 height 7
checkbox input "true"
click at [339, 229] on input "text" at bounding box center [414, 223] width 223 height 23
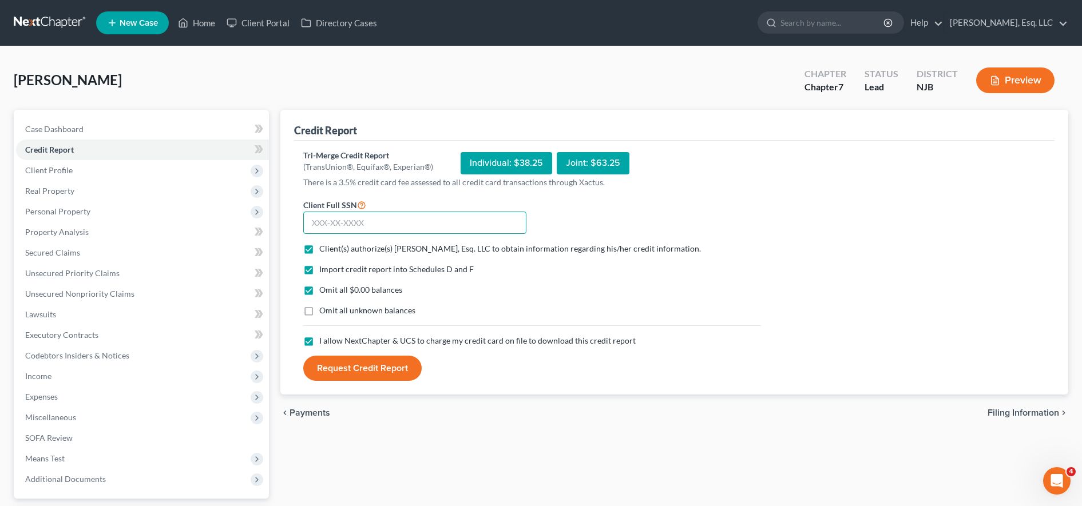
paste input "191-74-6540"
type input "191-74-6540"
click at [396, 369] on button "Request Credit Report" at bounding box center [362, 368] width 118 height 25
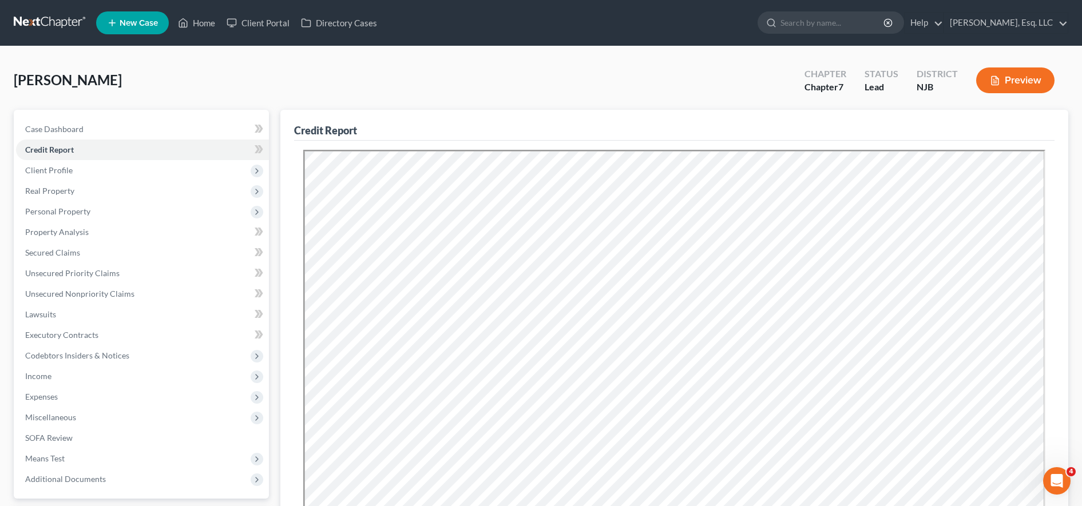
click at [697, 74] on div "[PERSON_NAME] Upgraded Chapter Chapter 7 Status [GEOGRAPHIC_DATA] NJB Preview" at bounding box center [541, 85] width 1054 height 50
click at [284, 27] on link "Client Portal" at bounding box center [258, 23] width 74 height 21
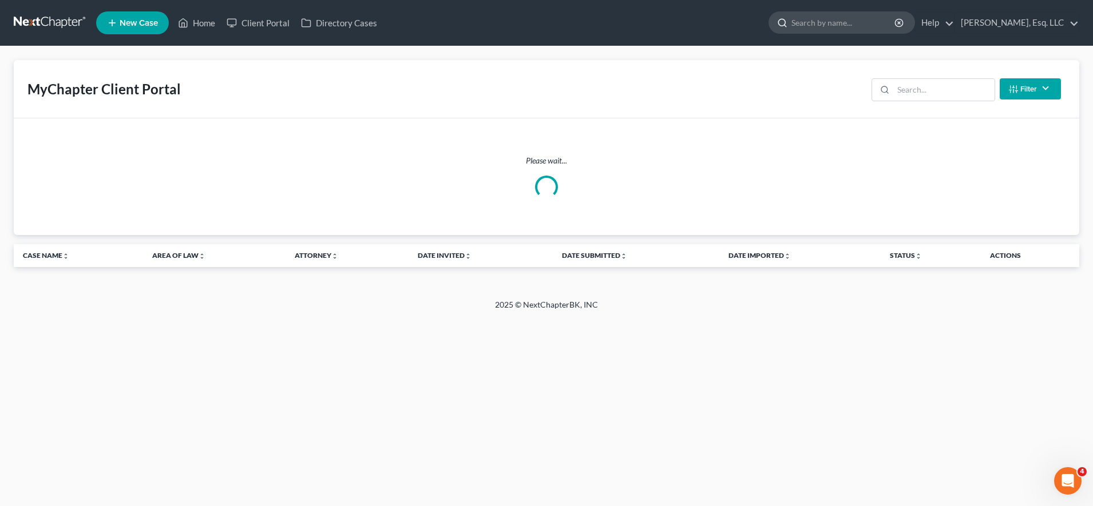
click at [845, 26] on input "search" at bounding box center [843, 22] width 105 height 21
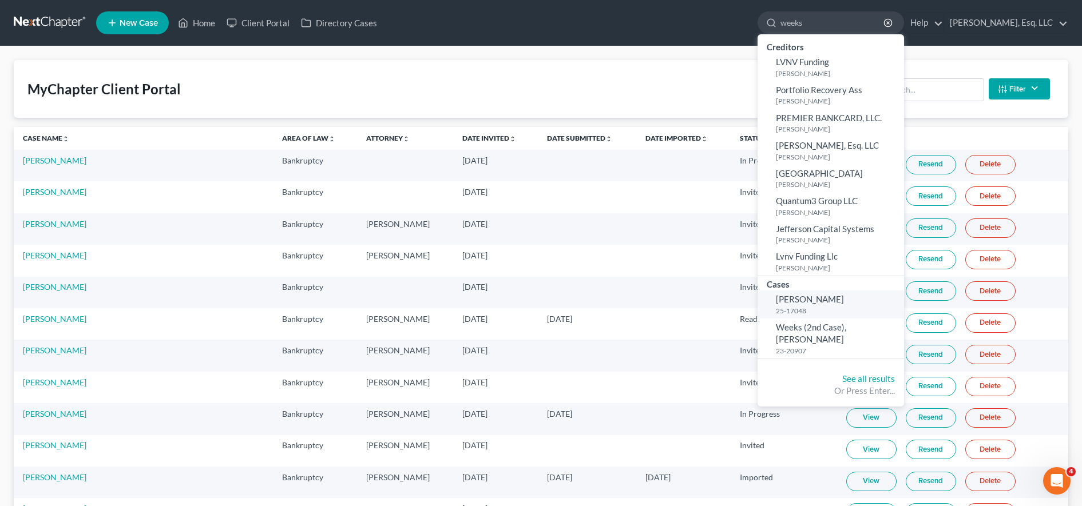
type input "weeks"
click at [858, 303] on link "[PERSON_NAME] 25-17048" at bounding box center [831, 305] width 146 height 28
select select "1"
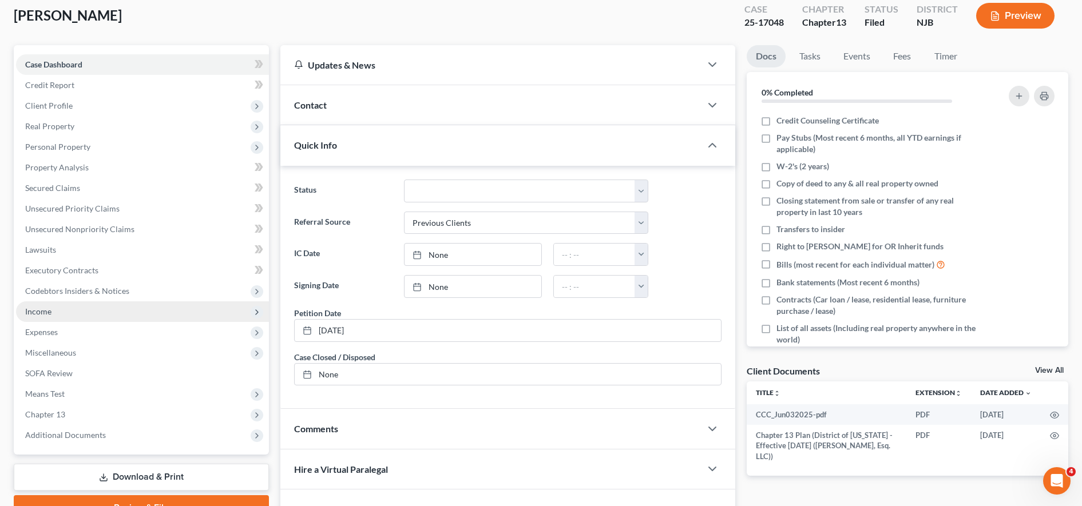
scroll to position [66, 0]
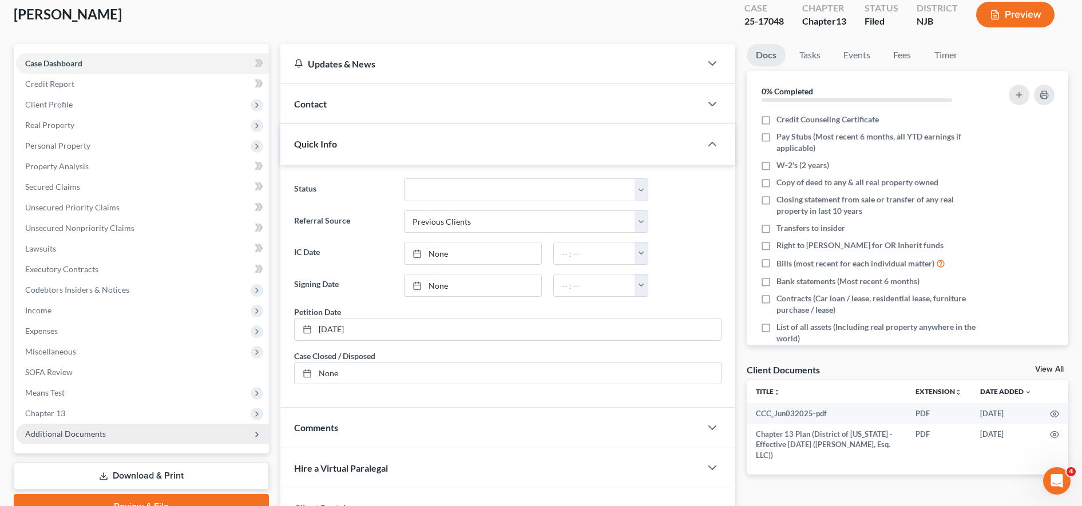
click at [201, 439] on span "Additional Documents" at bounding box center [142, 434] width 253 height 21
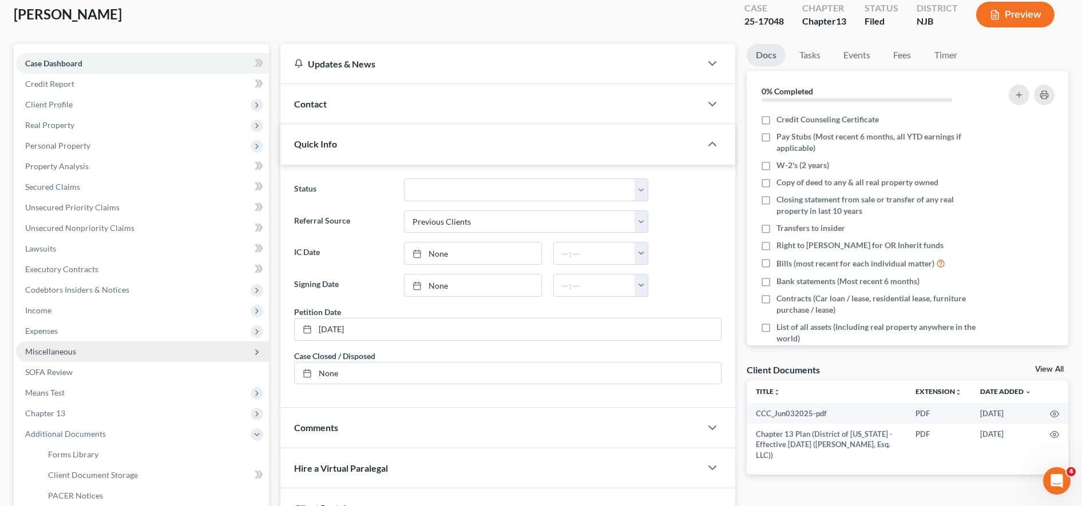
scroll to position [136, 0]
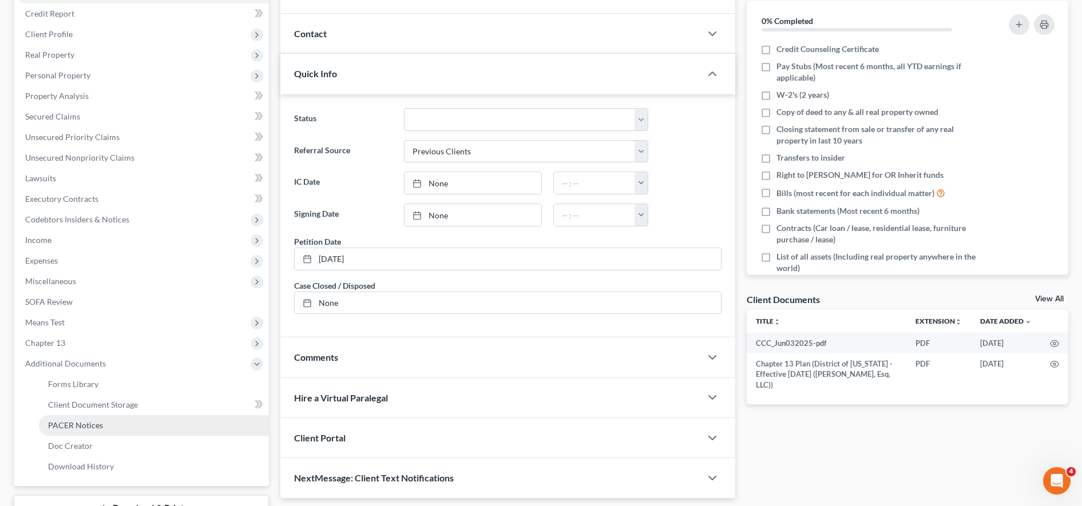
click at [142, 427] on link "PACER Notices" at bounding box center [154, 425] width 230 height 21
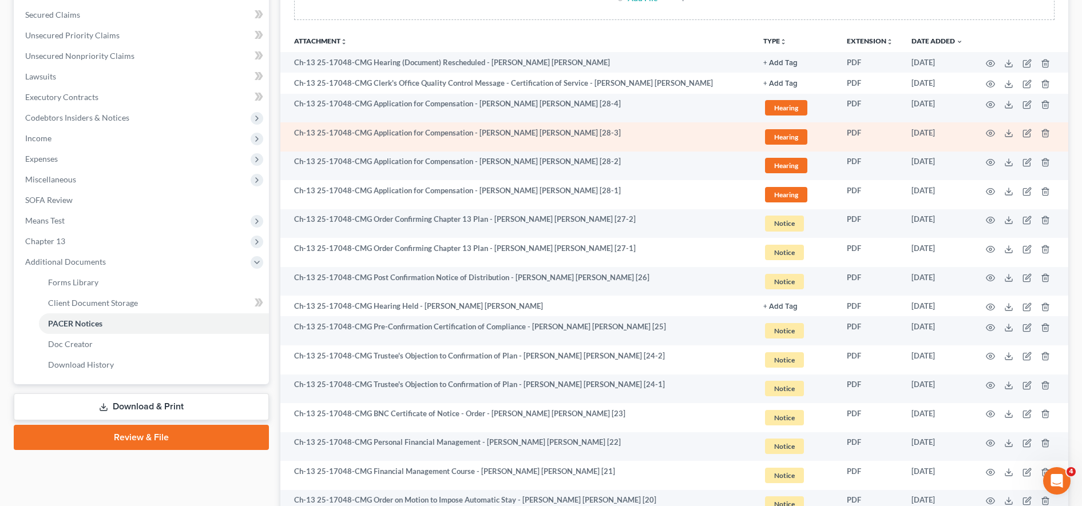
scroll to position [208, 0]
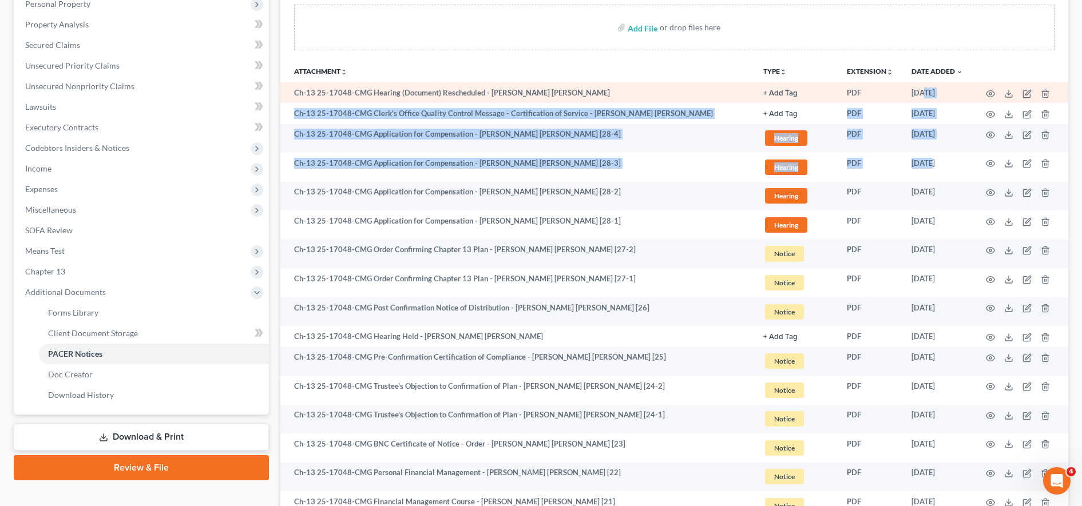
drag, startPoint x: 931, startPoint y: 157, endPoint x: 923, endPoint y: 100, distance: 58.4
drag, startPoint x: 923, startPoint y: 100, endPoint x: 1004, endPoint y: 93, distance: 80.9
click at [1004, 93] on td at bounding box center [1020, 92] width 96 height 21
click at [1006, 93] on icon at bounding box center [1008, 93] width 9 height 9
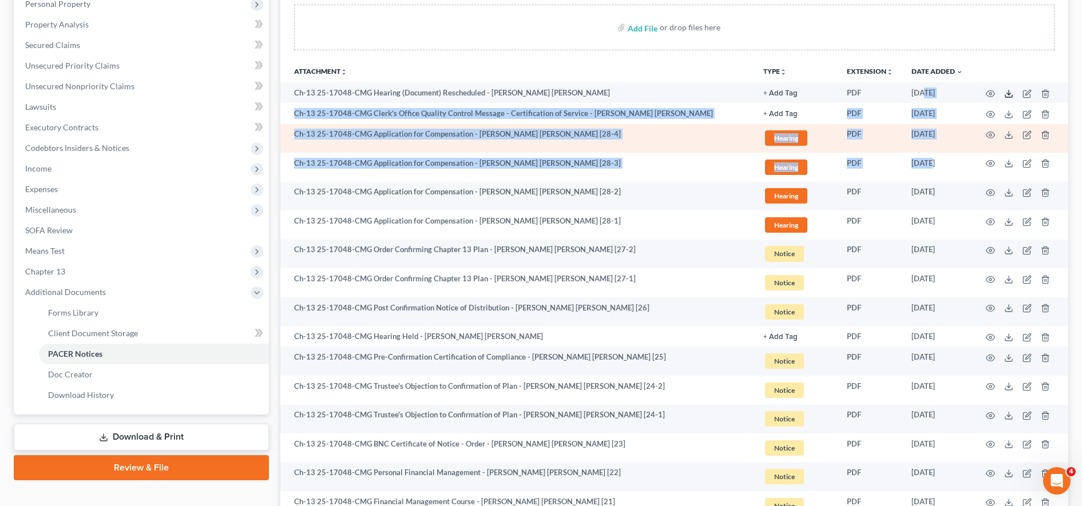
scroll to position [0, 0]
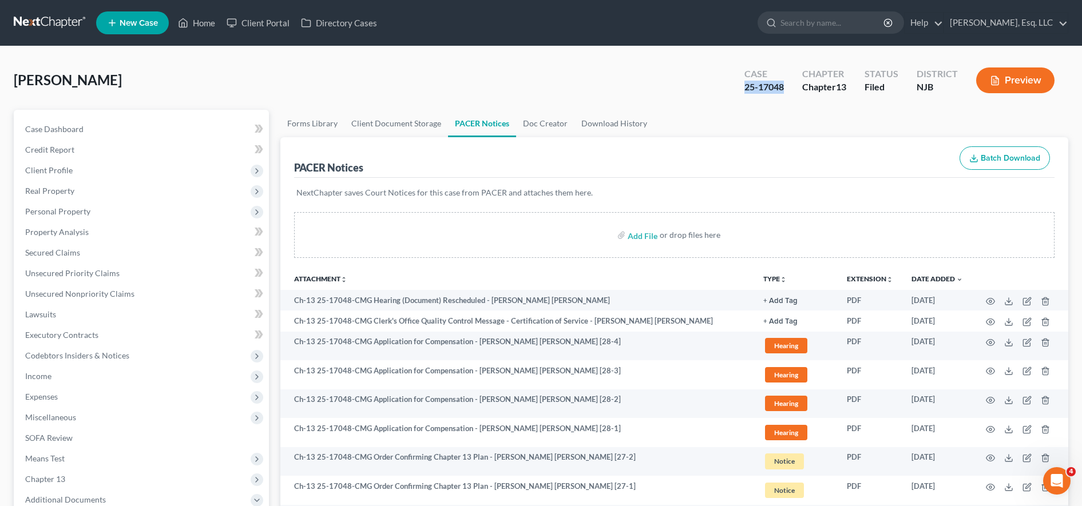
drag, startPoint x: 762, startPoint y: 81, endPoint x: 738, endPoint y: 83, distance: 23.5
click at [738, 83] on div "Case 25-17048" at bounding box center [764, 82] width 58 height 34
copy div "25-17048"
click at [808, 12] on input "search" at bounding box center [832, 22] width 105 height 21
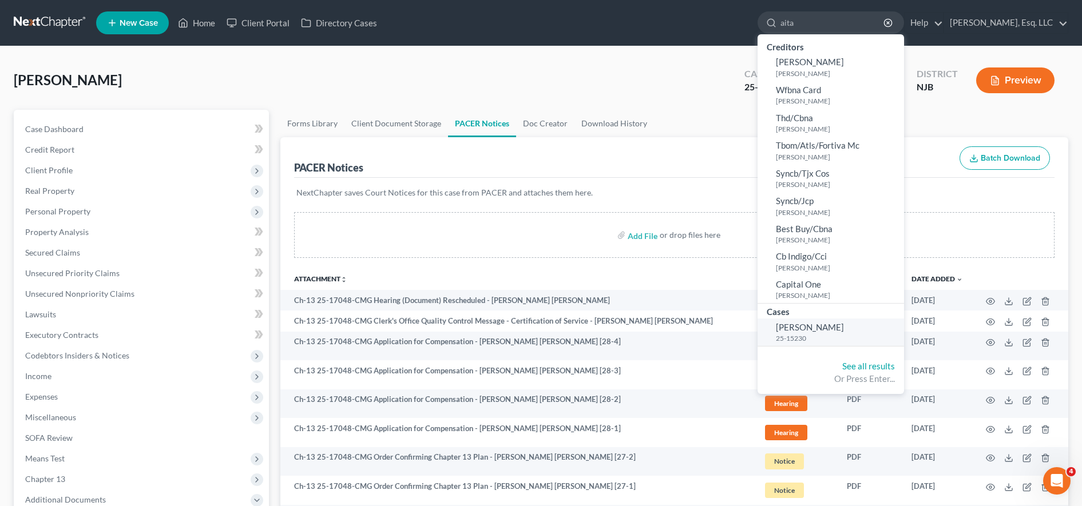
type input "aita"
click at [827, 323] on link "[PERSON_NAME] 25-15230" at bounding box center [831, 333] width 146 height 28
select select "6"
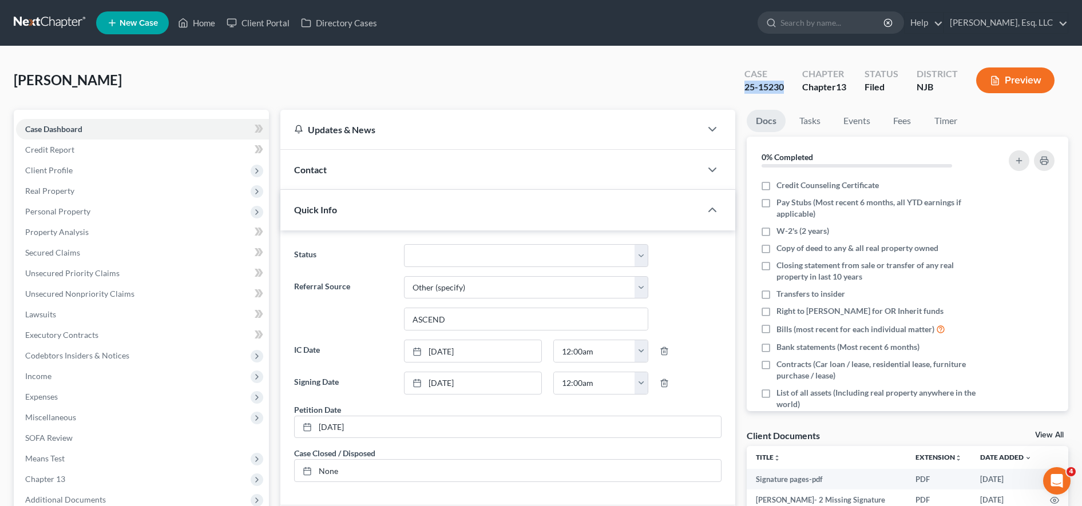
drag, startPoint x: 734, startPoint y: 84, endPoint x: 783, endPoint y: 82, distance: 49.2
click at [783, 82] on div "Case 25-15230" at bounding box center [764, 82] width 58 height 34
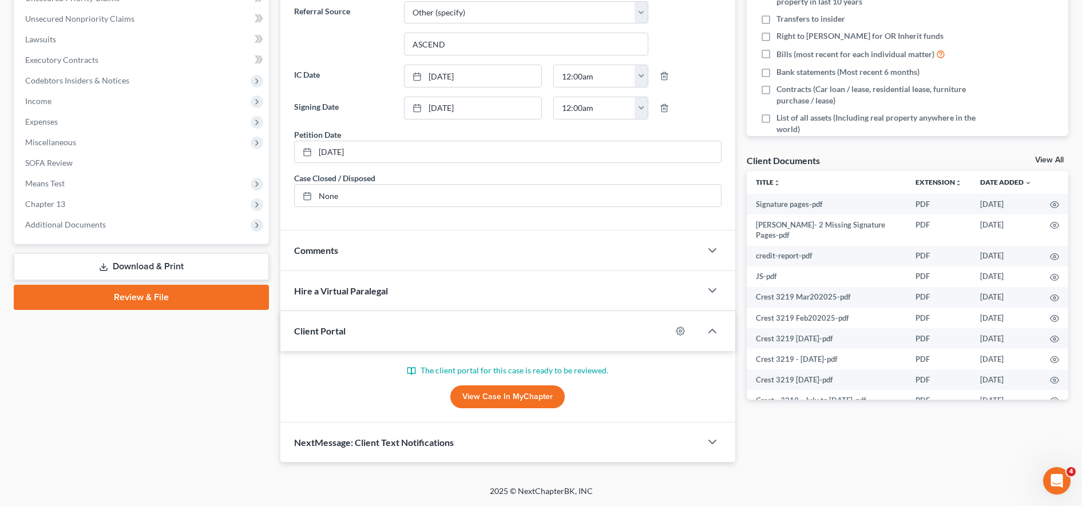
drag, startPoint x: 140, startPoint y: 232, endPoint x: 129, endPoint y: 307, distance: 75.2
click at [140, 232] on span "Additional Documents" at bounding box center [142, 225] width 253 height 21
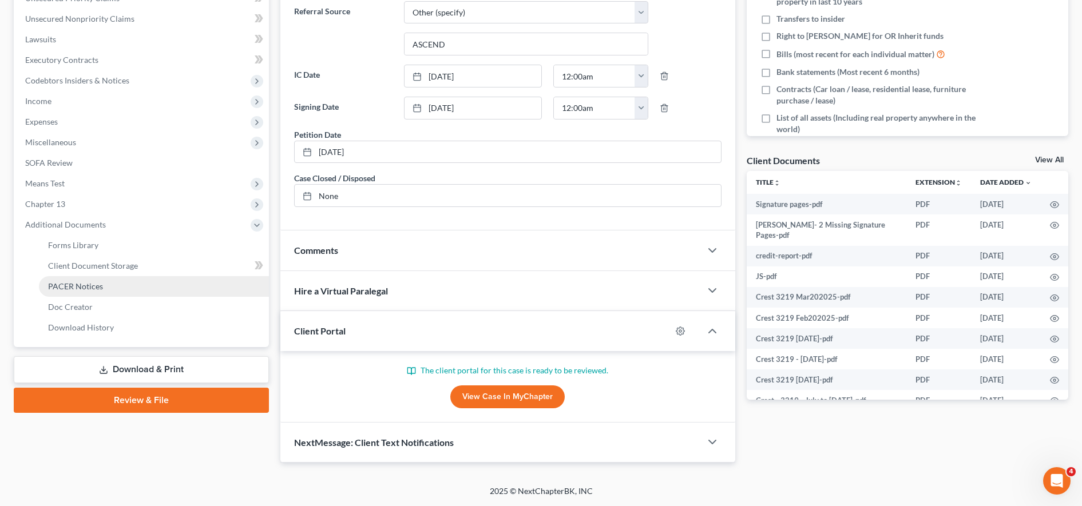
click at [130, 292] on link "PACER Notices" at bounding box center [154, 286] width 230 height 21
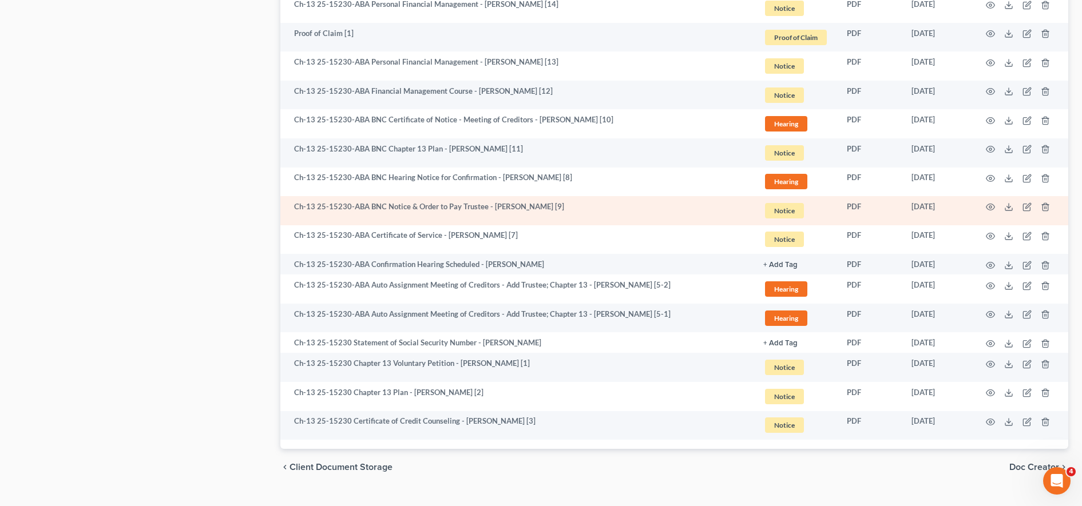
scroll to position [1325, 0]
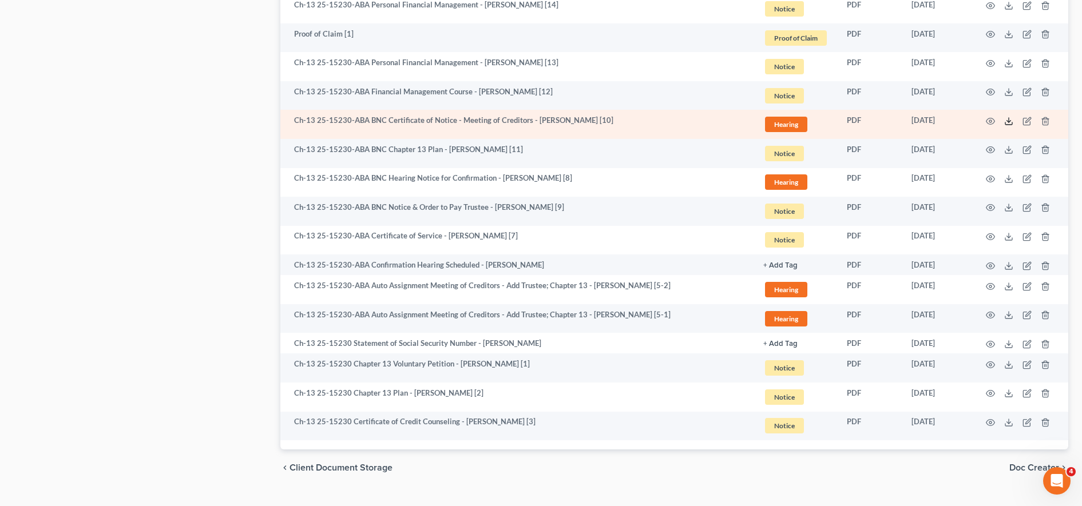
click at [1012, 125] on icon at bounding box center [1008, 123] width 7 height 2
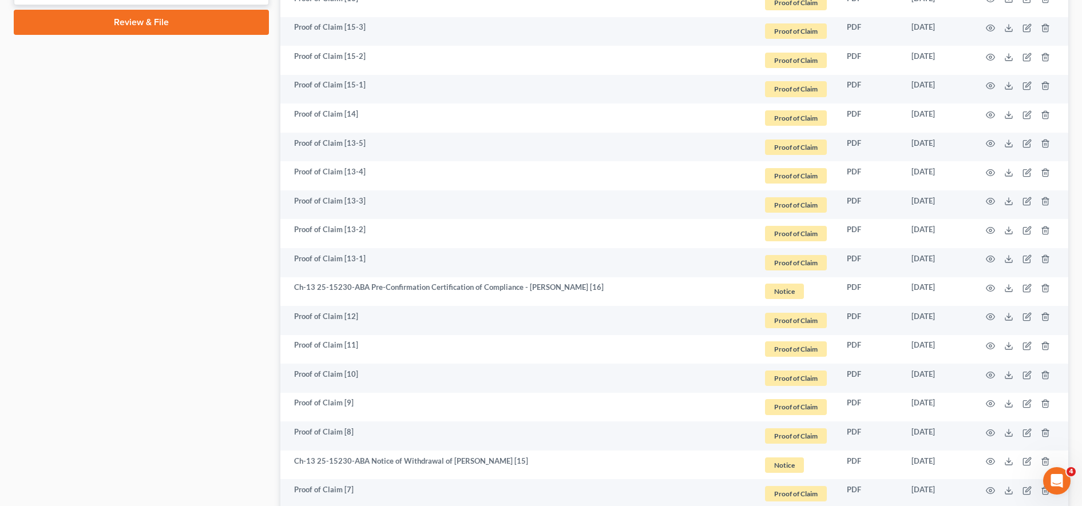
scroll to position [0, 0]
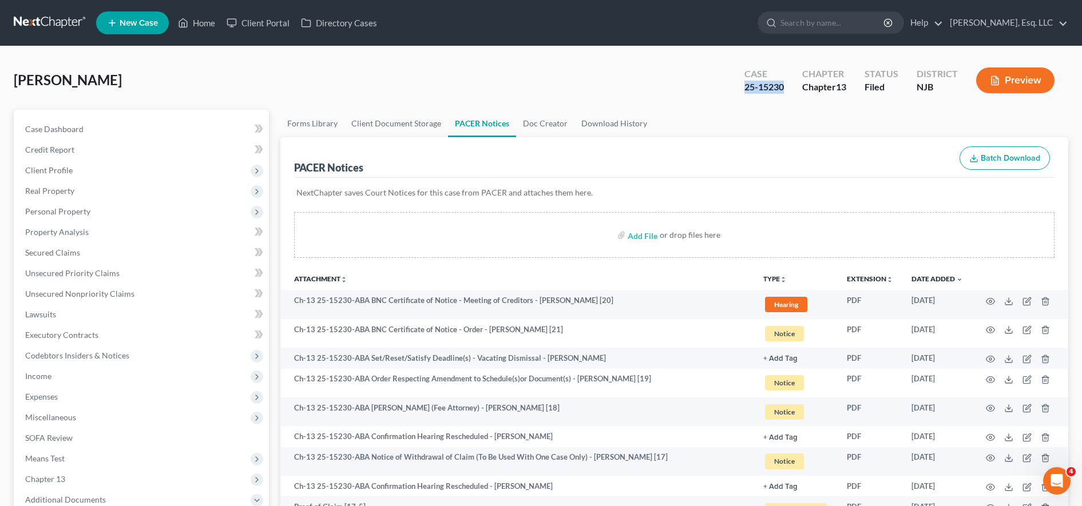
drag, startPoint x: 742, startPoint y: 86, endPoint x: 786, endPoint y: 88, distance: 44.6
click at [786, 88] on div "Case 25-15230" at bounding box center [764, 82] width 58 height 34
copy div "25-15230"
click at [263, 19] on link "Client Portal" at bounding box center [258, 23] width 74 height 21
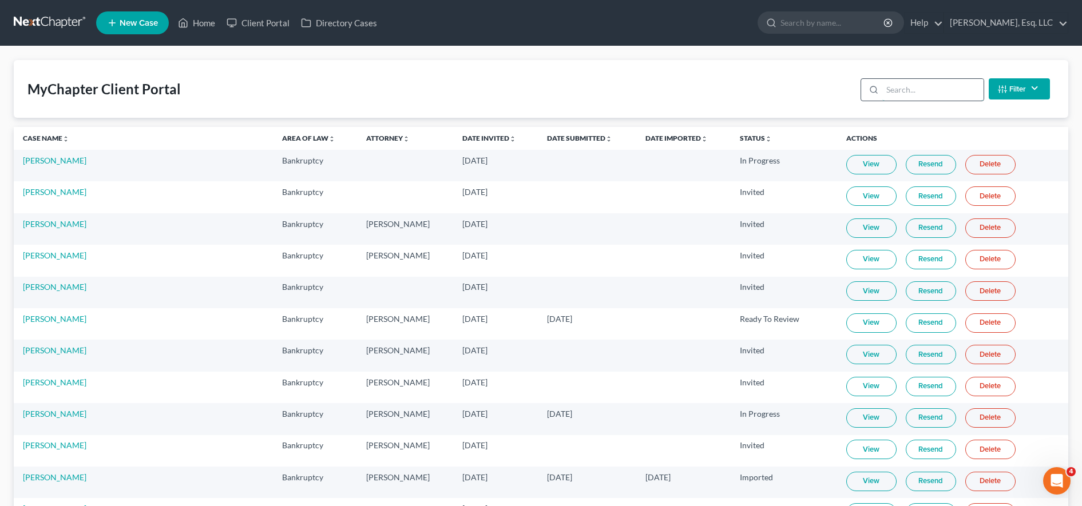
click at [934, 93] on input "search" at bounding box center [932, 90] width 101 height 22
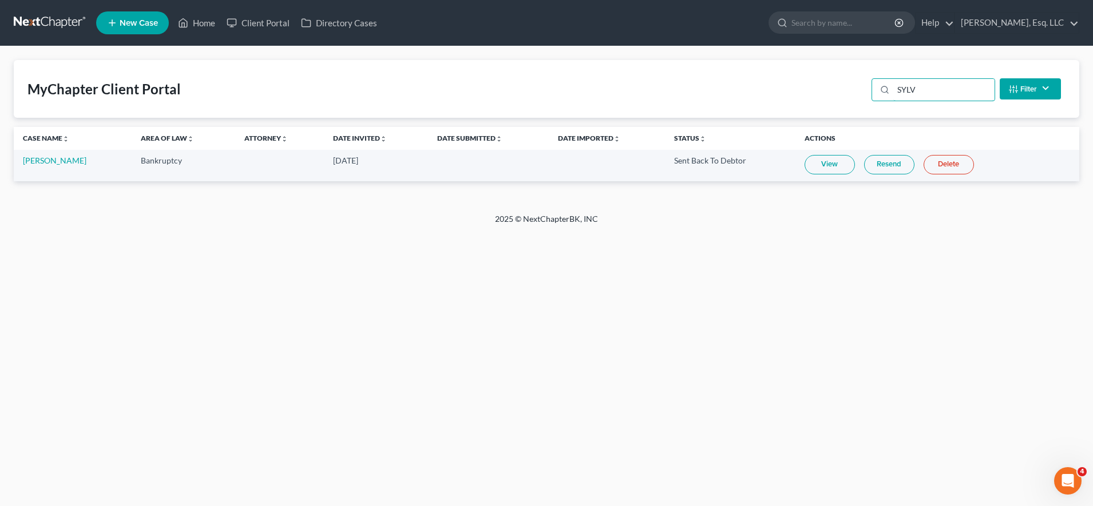
type input "SYLV"
click at [892, 172] on link "Resend" at bounding box center [889, 164] width 50 height 19
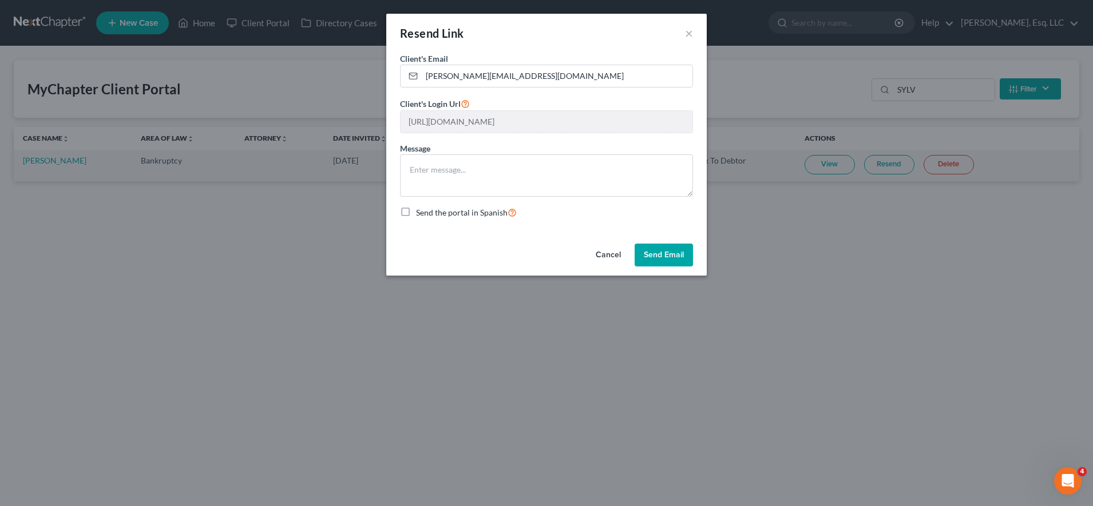
click at [675, 251] on button "Send Email" at bounding box center [664, 255] width 58 height 23
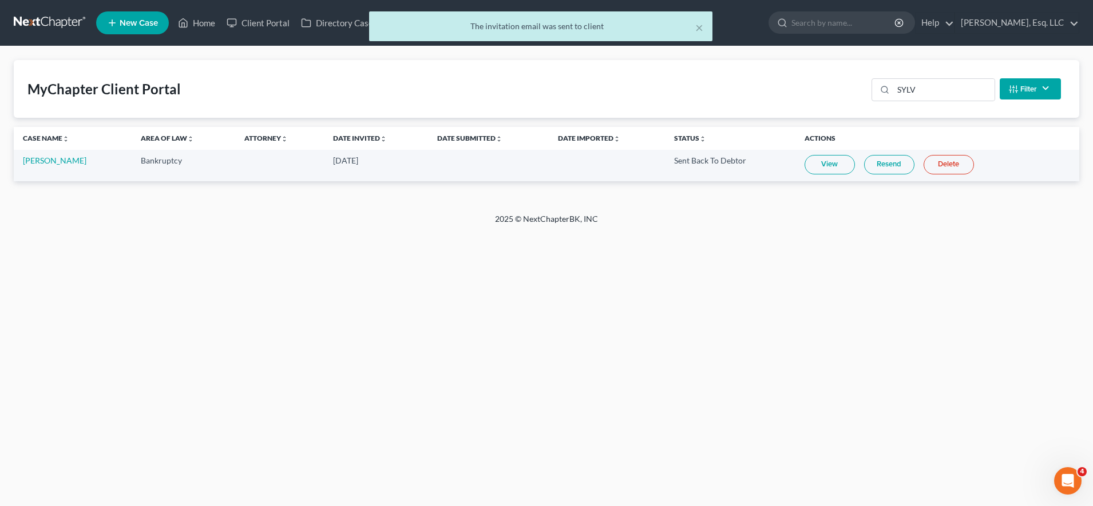
click at [881, 159] on link "Resend" at bounding box center [889, 164] width 50 height 19
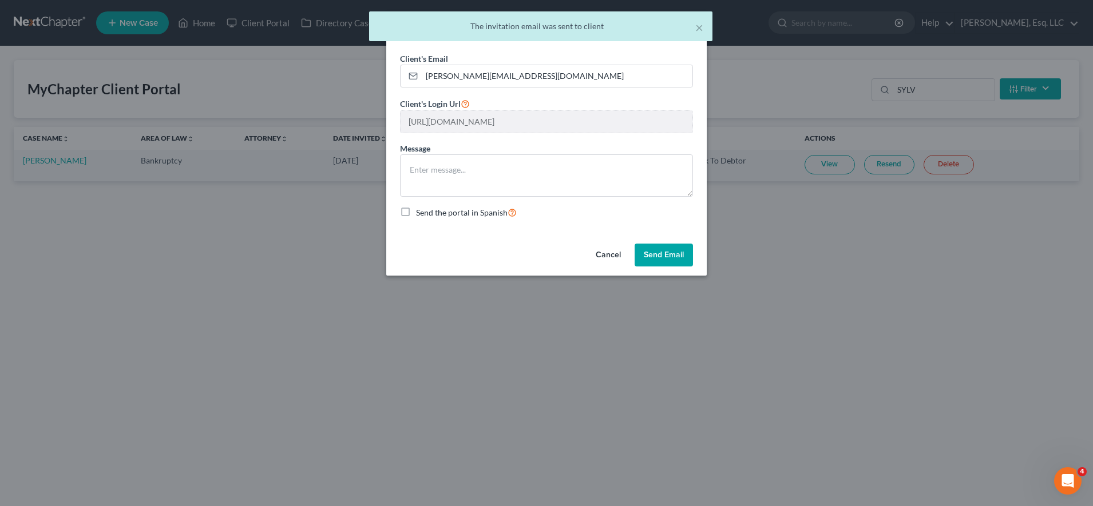
click at [661, 263] on button "Send Email" at bounding box center [664, 255] width 58 height 23
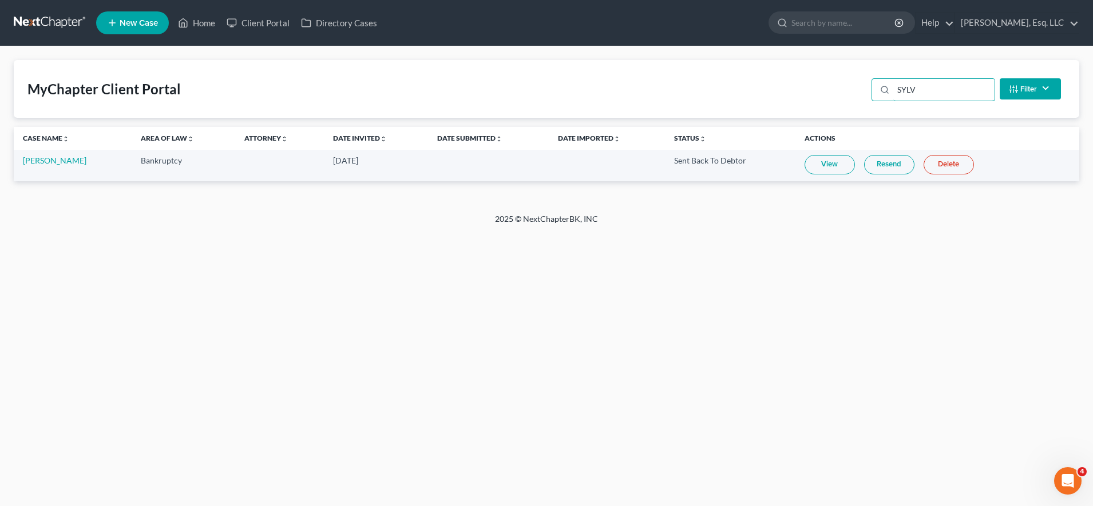
drag, startPoint x: 797, startPoint y: 94, endPoint x: 665, endPoint y: 101, distance: 131.7
click at [665, 101] on div "MyChapter Client Portal SYLV Filter Status Filter... Invited In Progress Ready …" at bounding box center [546, 89] width 1065 height 58
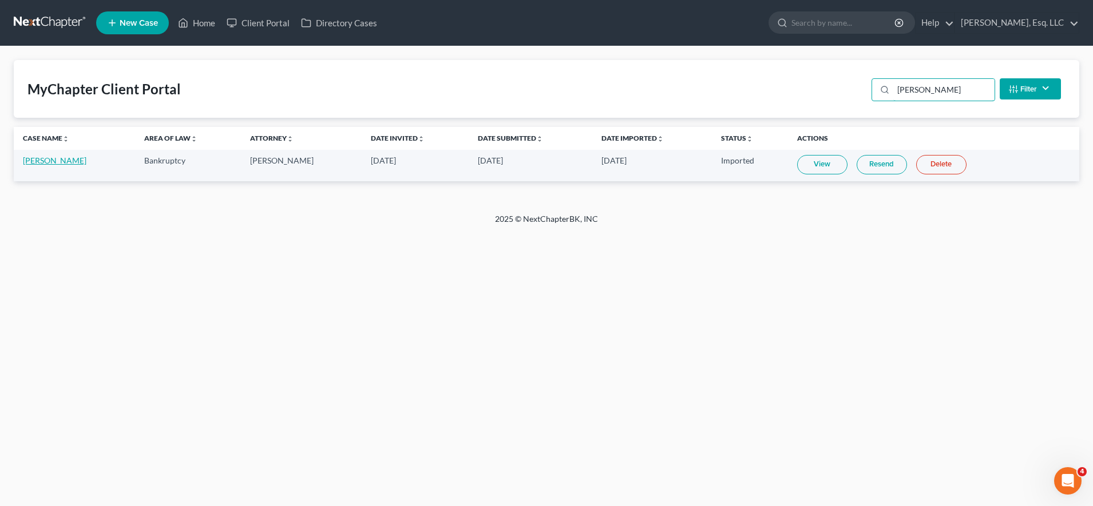
type input "[PERSON_NAME]"
click at [30, 158] on link "[PERSON_NAME]" at bounding box center [55, 161] width 64 height 10
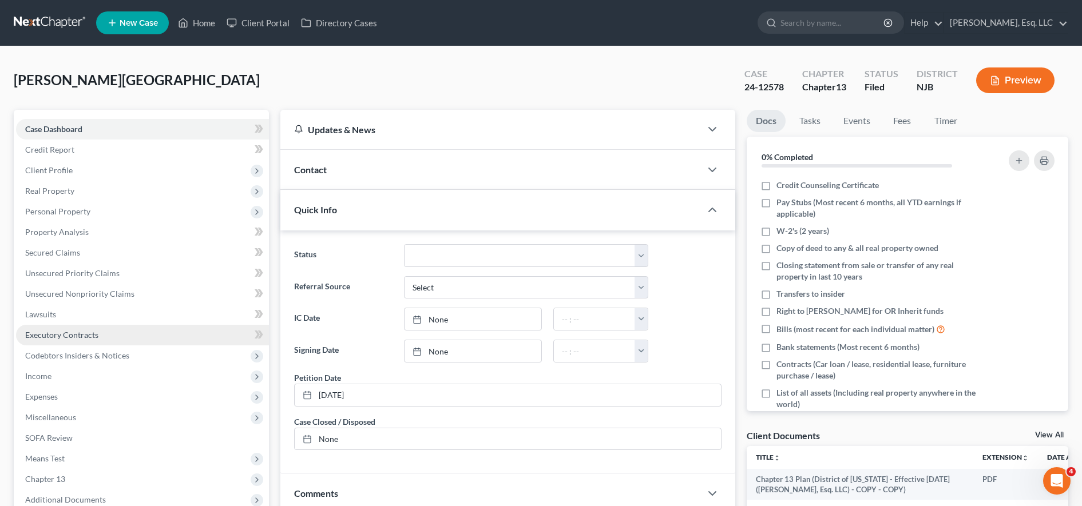
scroll to position [341, 0]
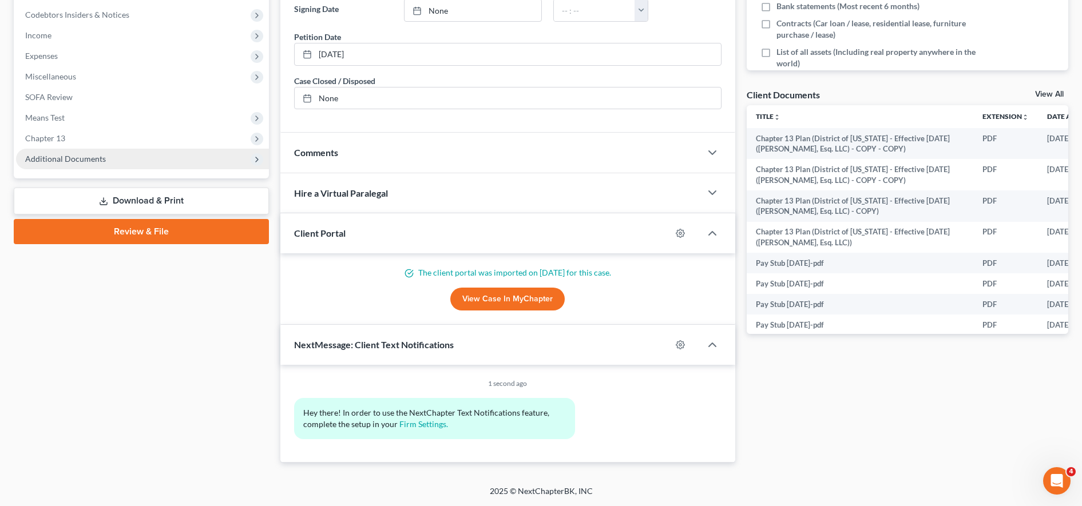
click at [121, 158] on span "Additional Documents" at bounding box center [142, 159] width 253 height 21
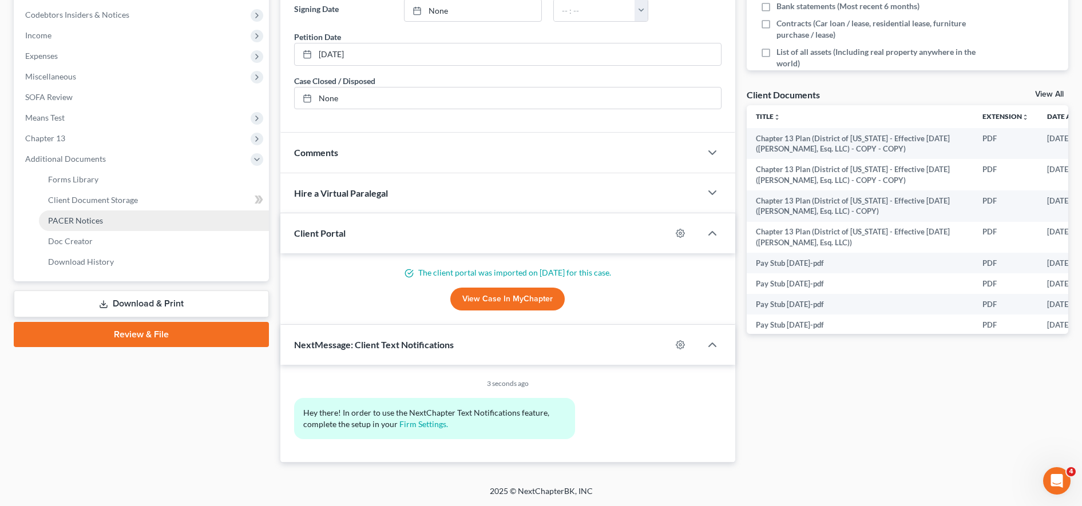
click at [110, 216] on link "PACER Notices" at bounding box center [154, 221] width 230 height 21
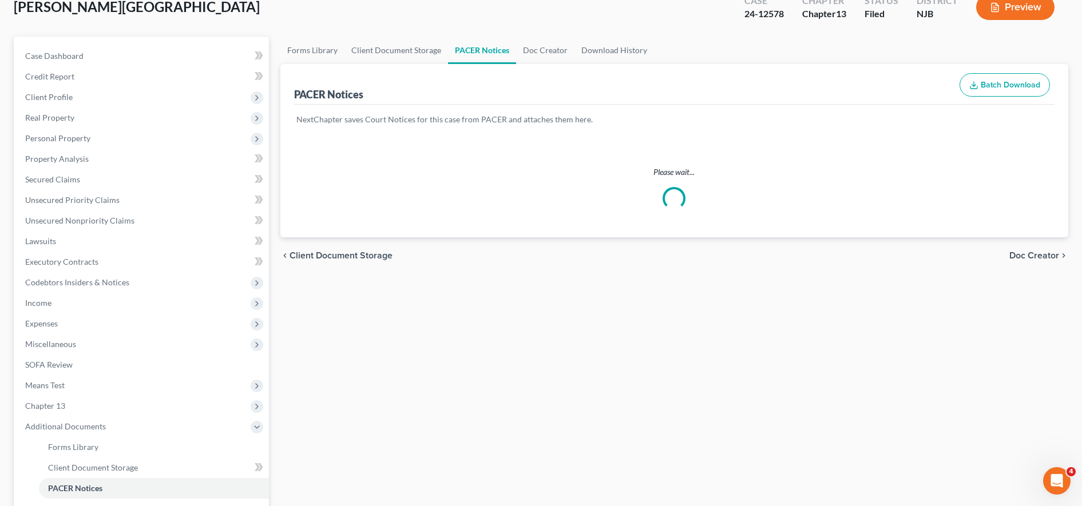
scroll to position [1, 0]
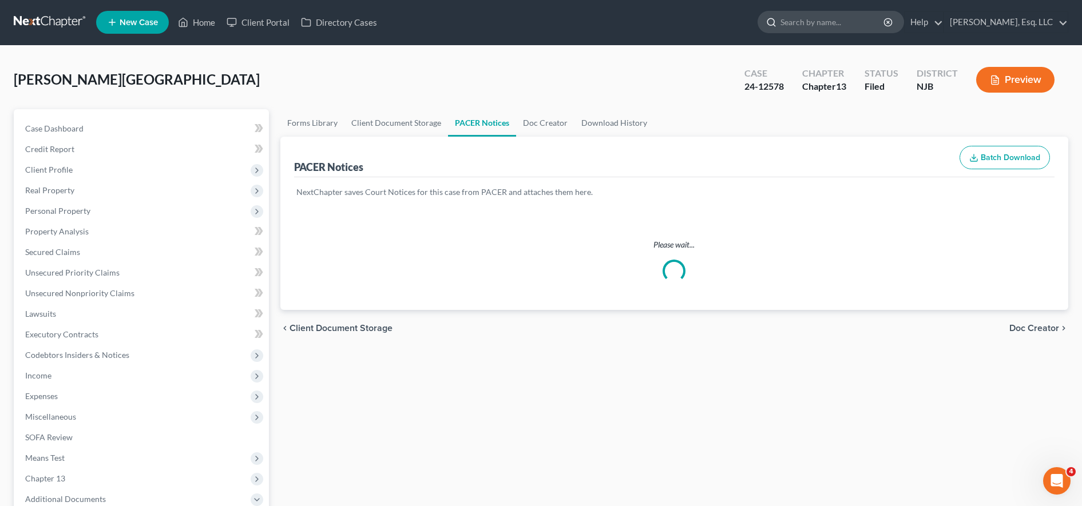
click at [847, 27] on input "search" at bounding box center [832, 21] width 105 height 21
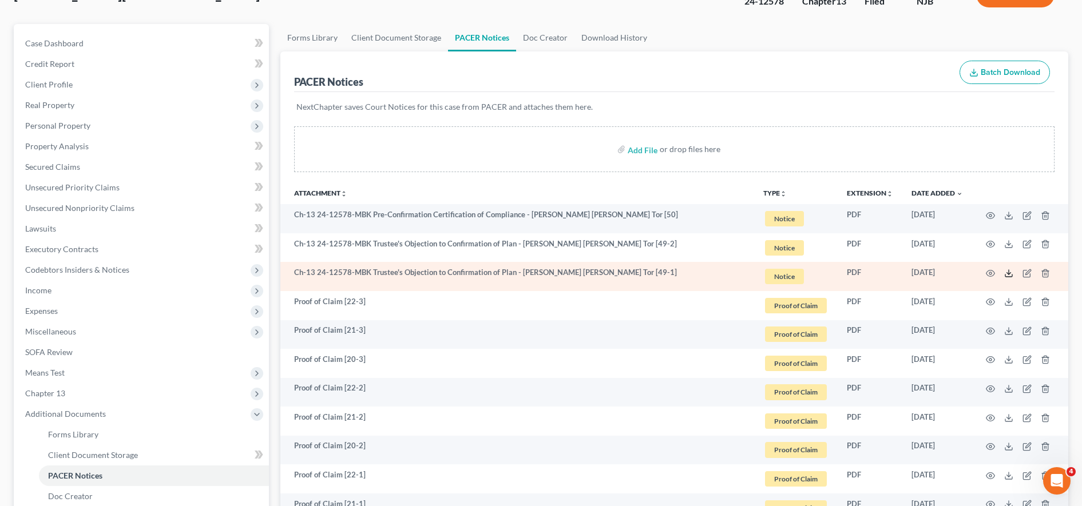
click at [1006, 270] on icon at bounding box center [1008, 273] width 9 height 9
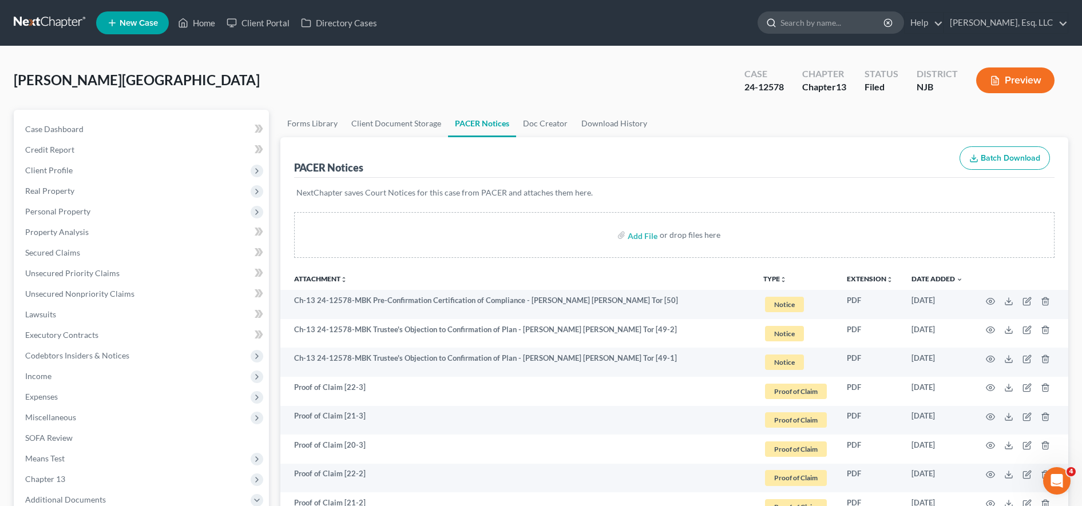
click at [817, 24] on input "search" at bounding box center [832, 22] width 105 height 21
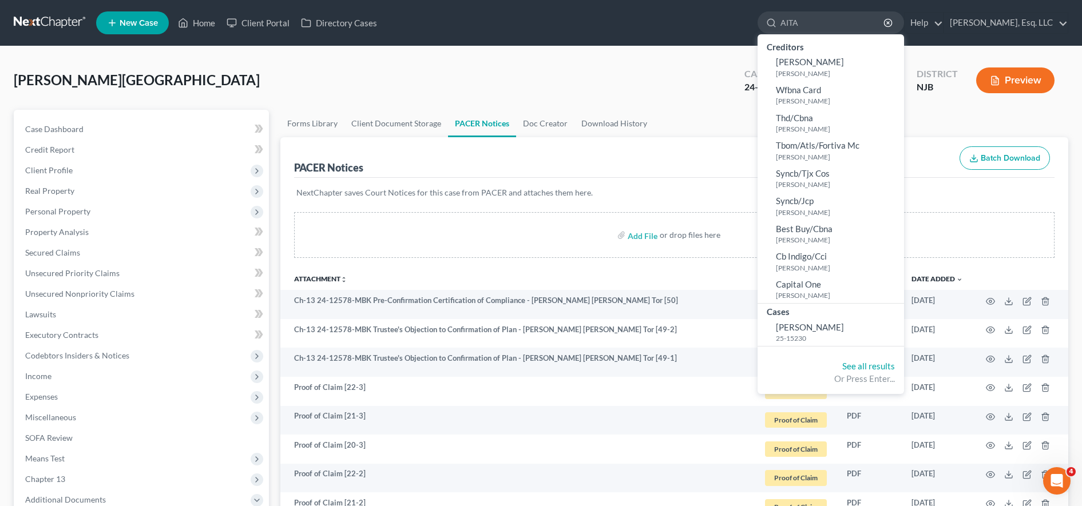
type input "AITA"
click at [810, 336] on small "25-15230" at bounding box center [838, 339] width 125 height 10
select select "6"
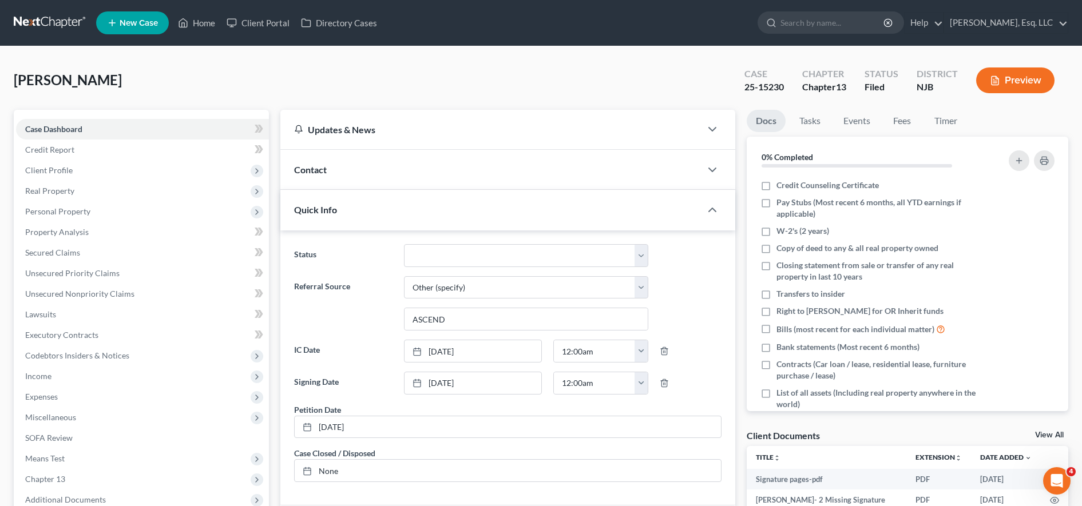
click at [164, 68] on div "Aita, Paula Upgraded Case 25-15230 Chapter Chapter 13 Status Filed District NJB…" at bounding box center [541, 85] width 1054 height 50
drag, startPoint x: 735, startPoint y: 80, endPoint x: 779, endPoint y: 83, distance: 43.6
click at [779, 83] on div "Case 25-15230" at bounding box center [764, 82] width 58 height 34
drag, startPoint x: 788, startPoint y: 93, endPoint x: 741, endPoint y: 90, distance: 47.5
click at [741, 90] on div "Case 25-15230" at bounding box center [764, 82] width 58 height 34
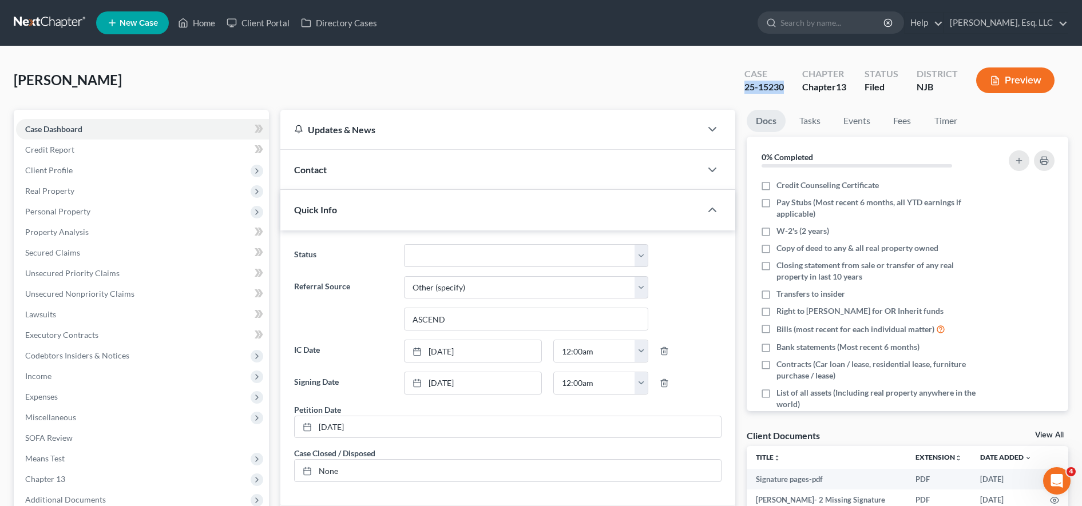
copy div "25-15230"
